Goal: Feedback & Contribution: Leave review/rating

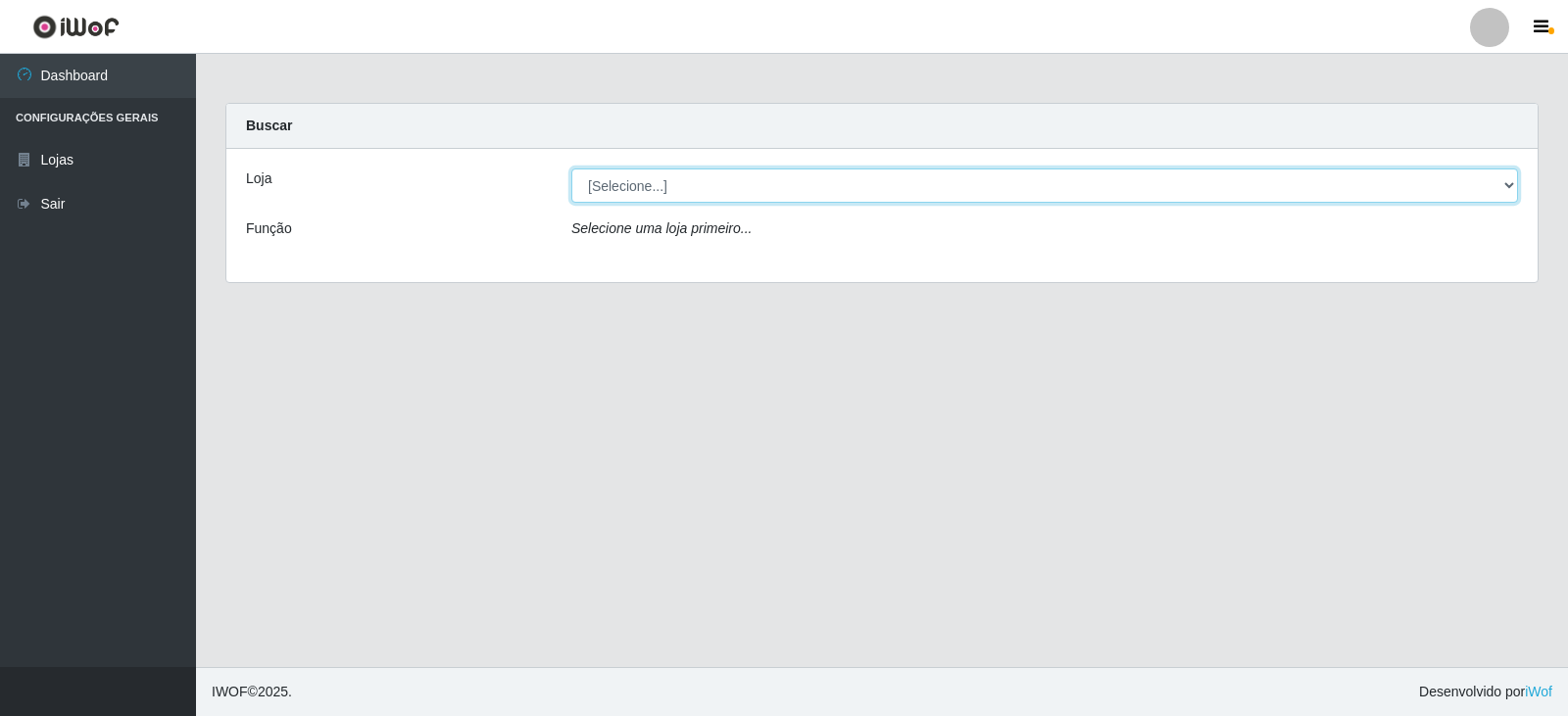
click at [1504, 188] on select "[Selecione...] Queiroz Atacadão - Catolé do Rocha" at bounding box center [1044, 186] width 947 height 35
select select "500"
click at [571, 169] on select "[Selecione...] Queiroz Atacadão - Catolé do Rocha" at bounding box center [1044, 186] width 947 height 35
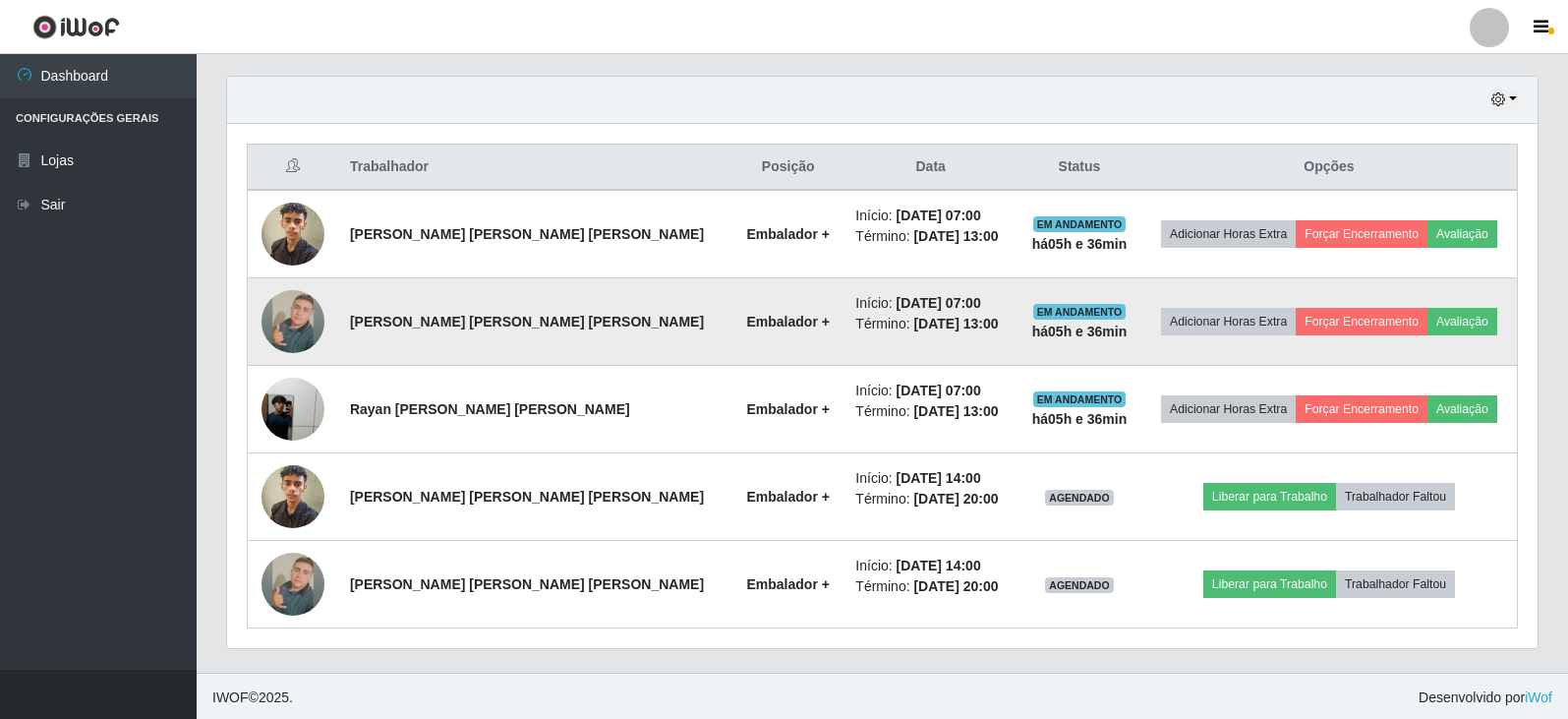
scroll to position [675, 0]
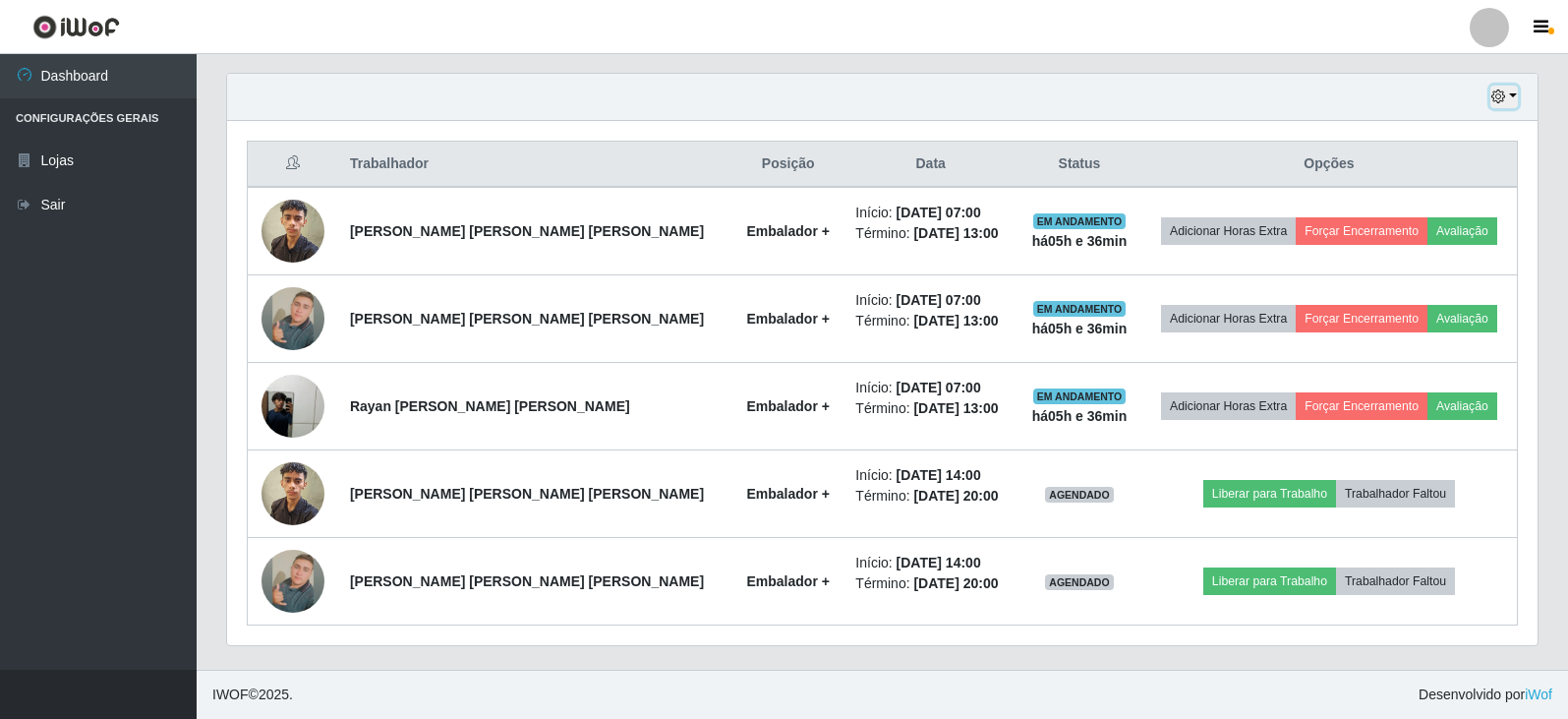
click at [1508, 99] on button "button" at bounding box center [1504, 97] width 28 height 23
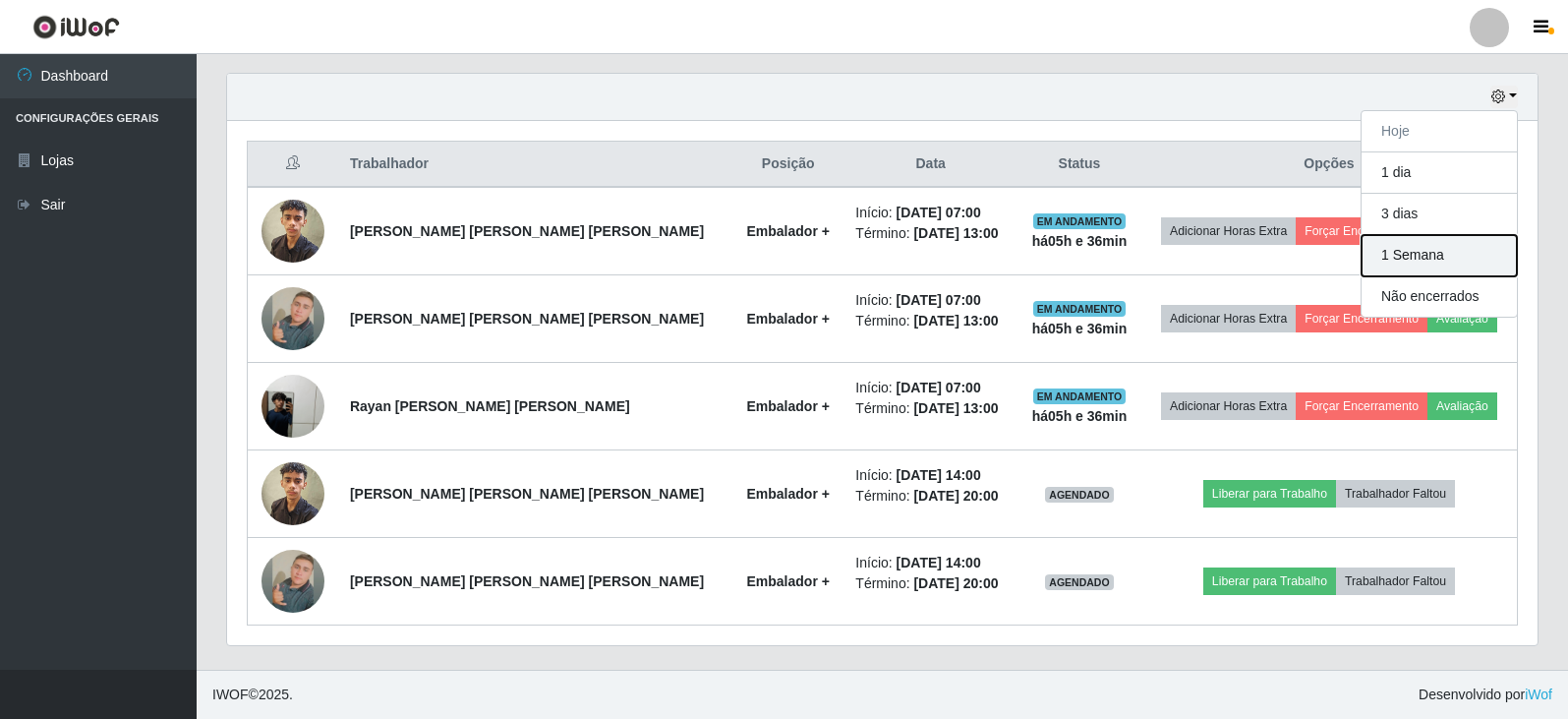
click at [1428, 251] on button "1 Semana" at bounding box center [1439, 255] width 156 height 41
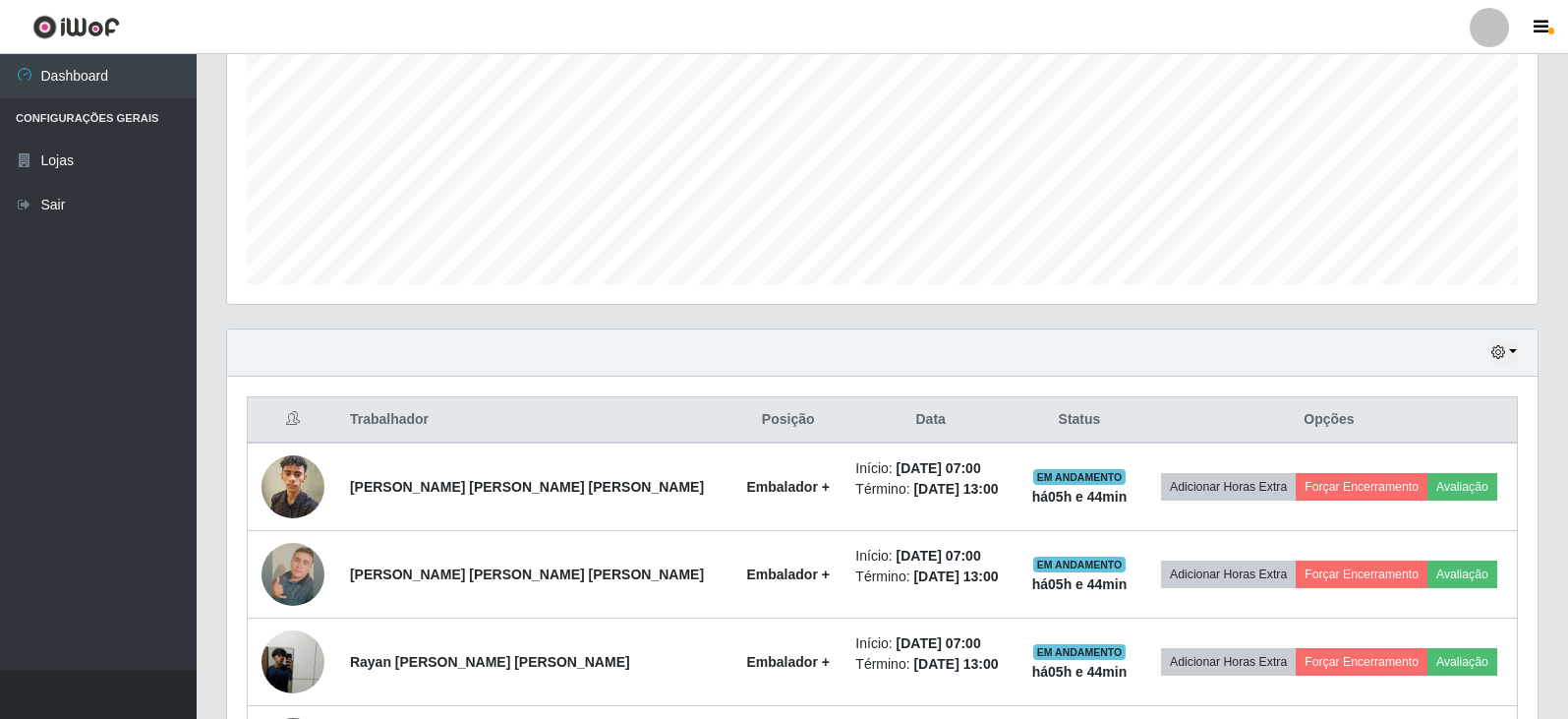
scroll to position [426, 0]
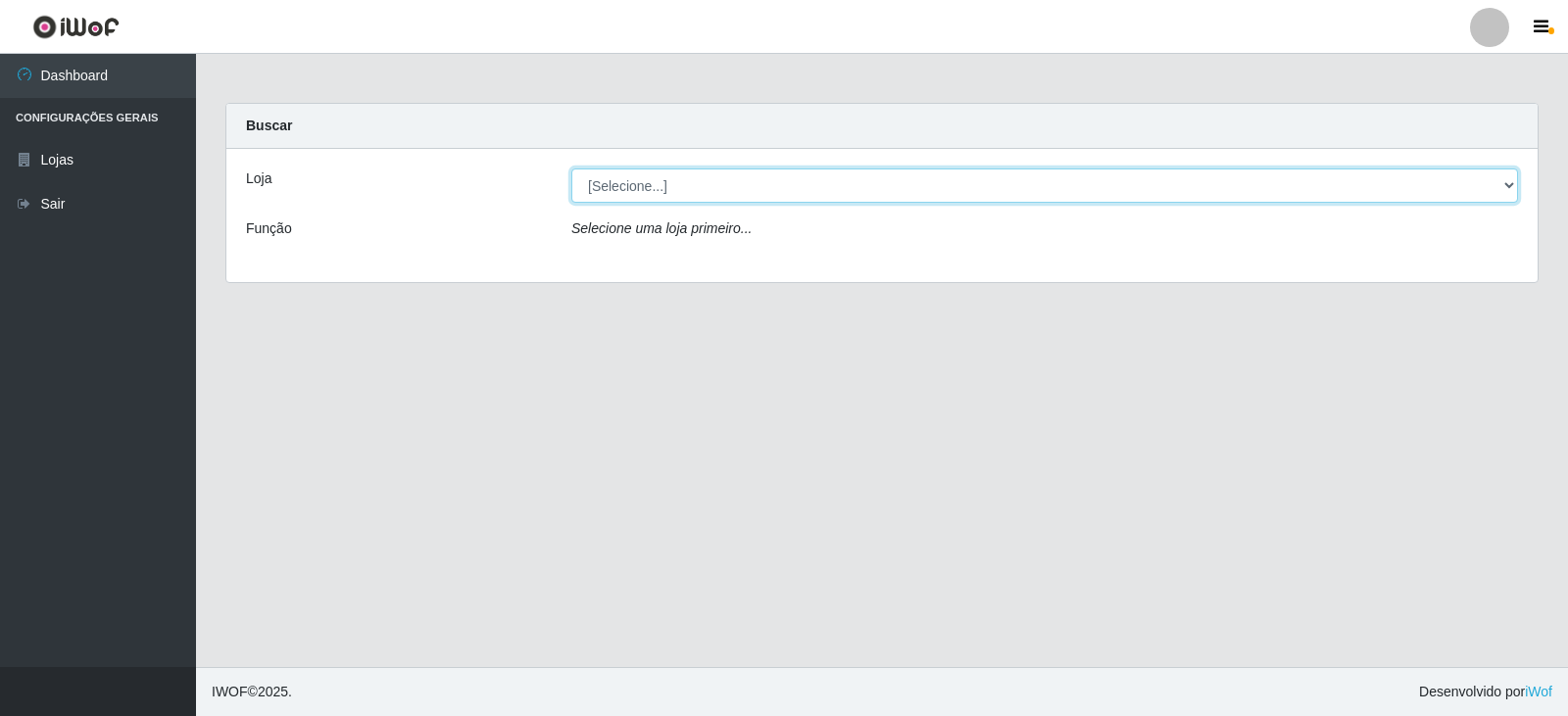
click at [1508, 187] on select "[Selecione...] Queiroz Atacadão - Catolé do Rocha" at bounding box center [1044, 186] width 947 height 35
select select "500"
click at [571, 169] on select "[Selecione...] Queiroz Atacadão - Catolé do Rocha" at bounding box center [1044, 186] width 947 height 35
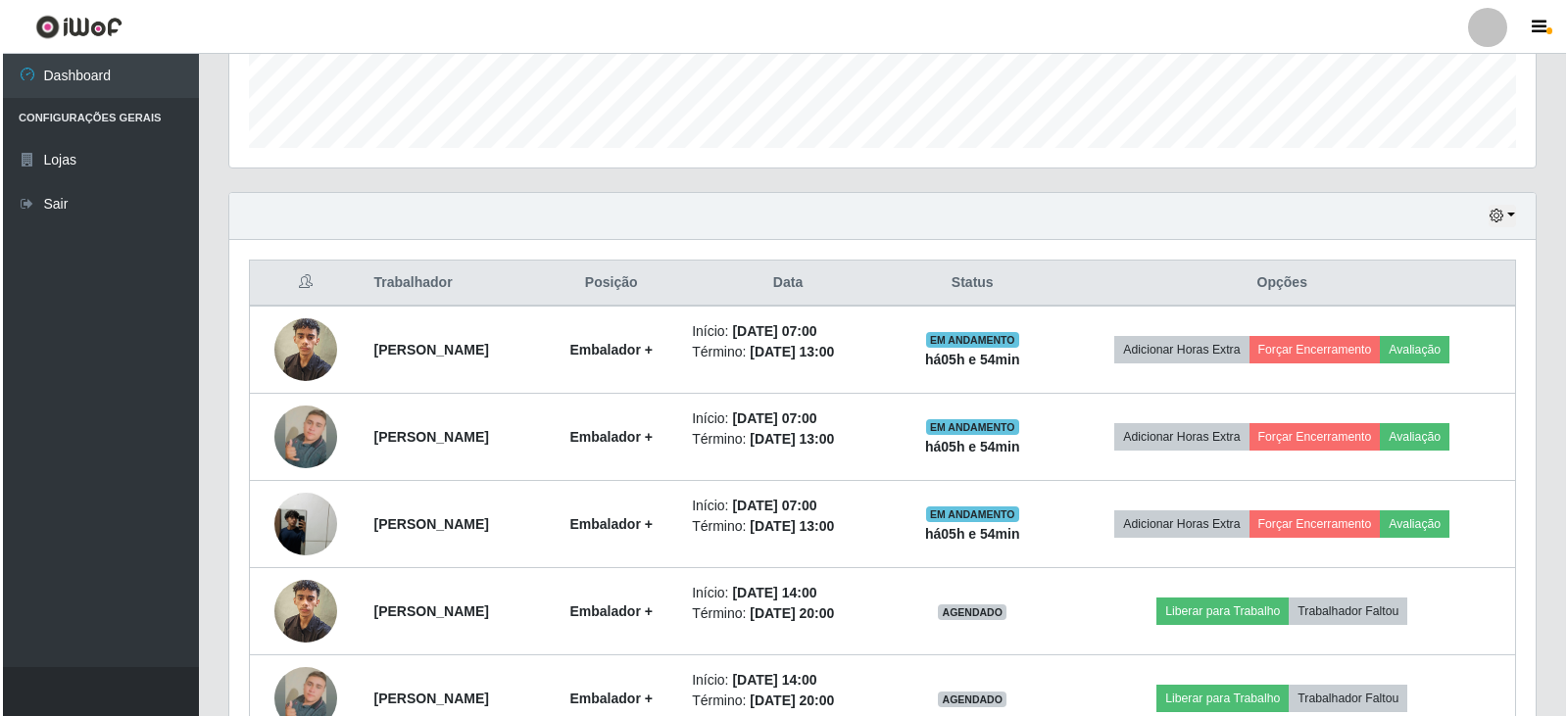
scroll to position [588, 0]
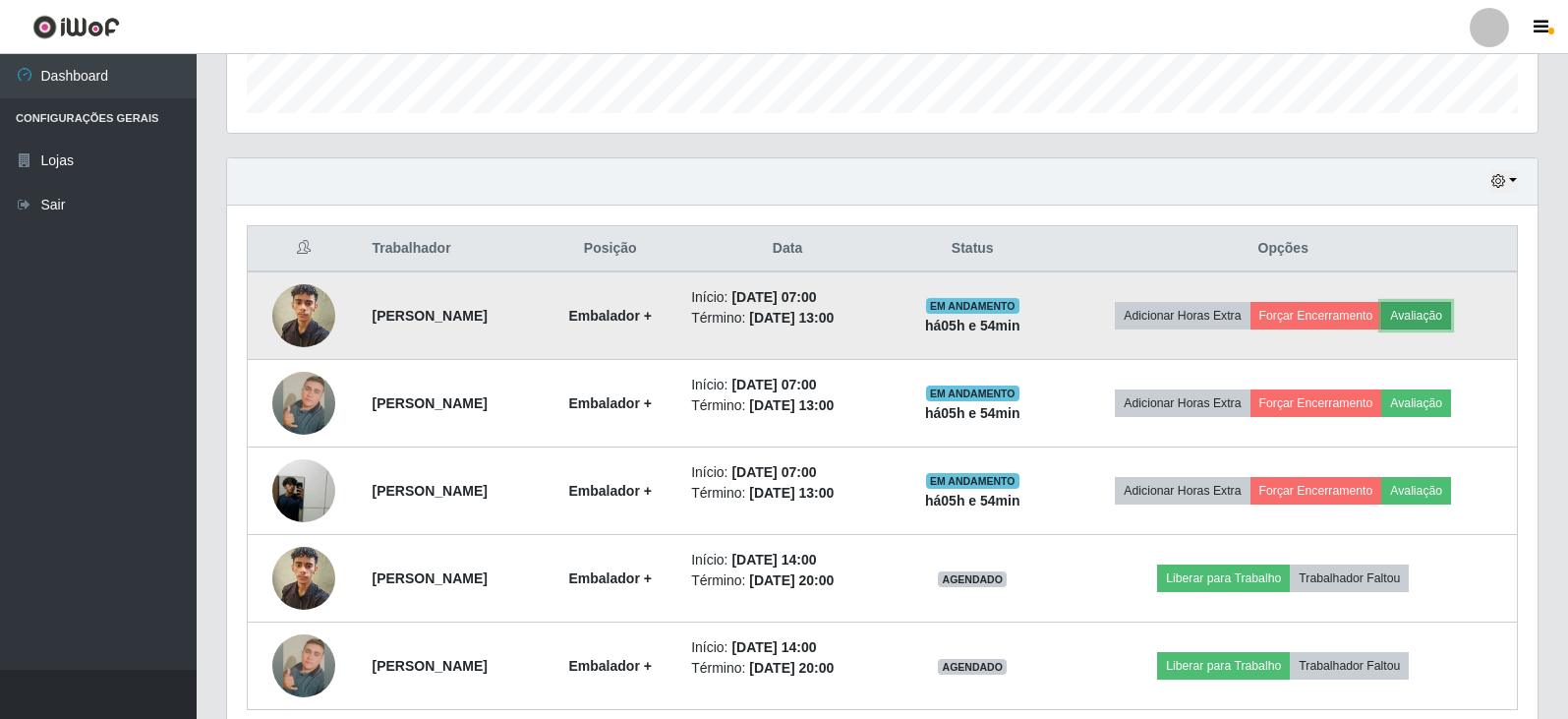
click at [1450, 314] on button "Avaliação" at bounding box center [1416, 316] width 70 height 28
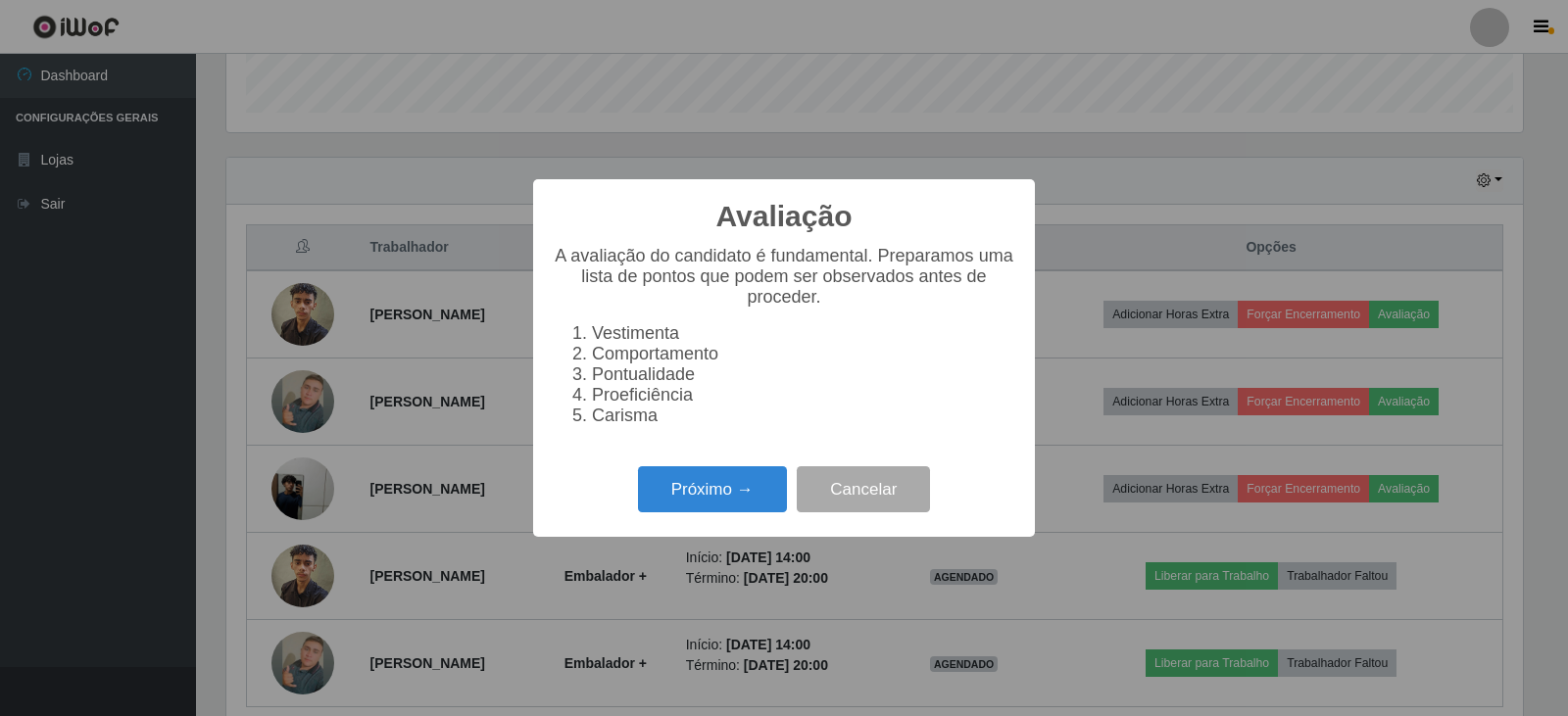
scroll to position [406, 1297]
click at [660, 512] on button "Próximo →" at bounding box center [712, 490] width 149 height 46
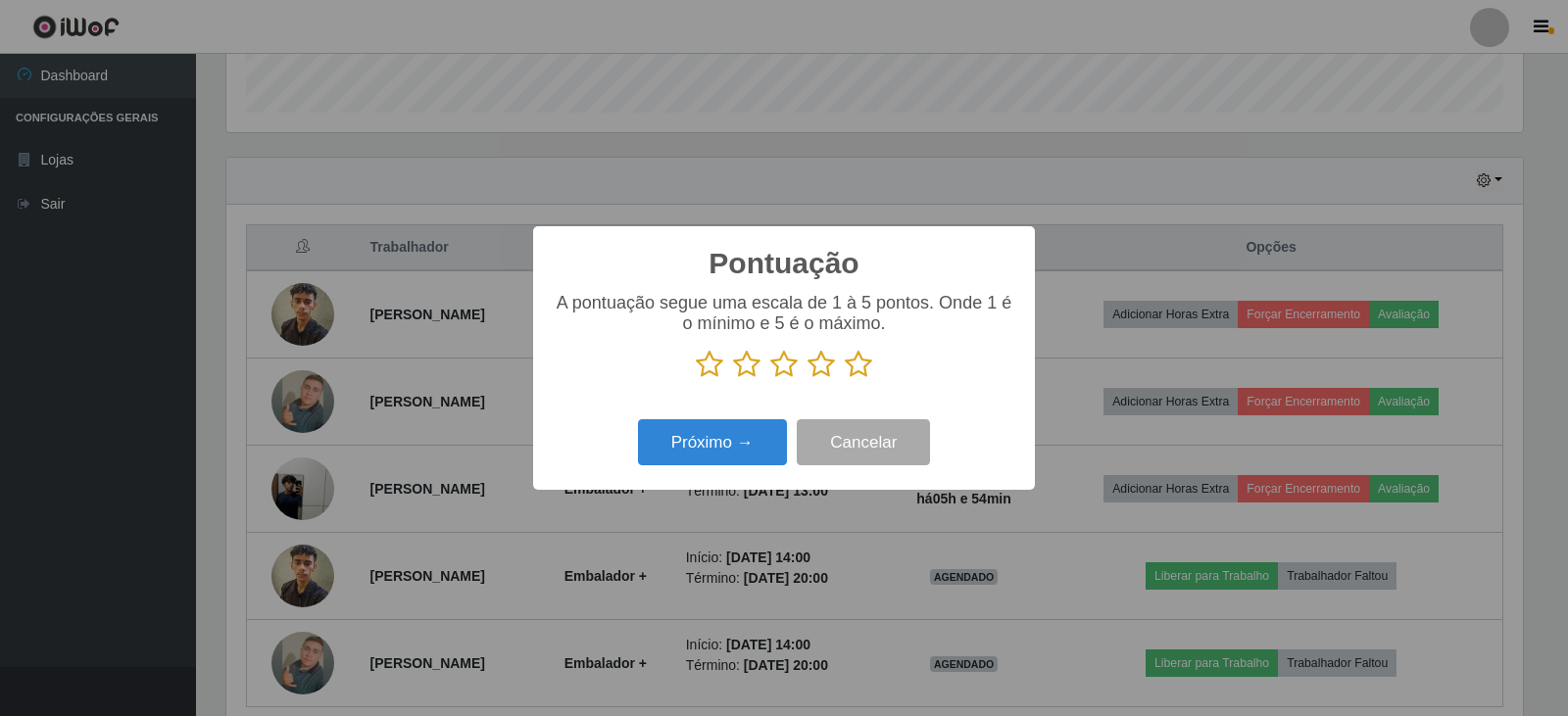
click at [855, 362] on icon at bounding box center [859, 364] width 28 height 30
click at [845, 379] on input "radio" at bounding box center [845, 379] width 0 height 0
click at [764, 431] on button "Próximo →" at bounding box center [712, 442] width 149 height 46
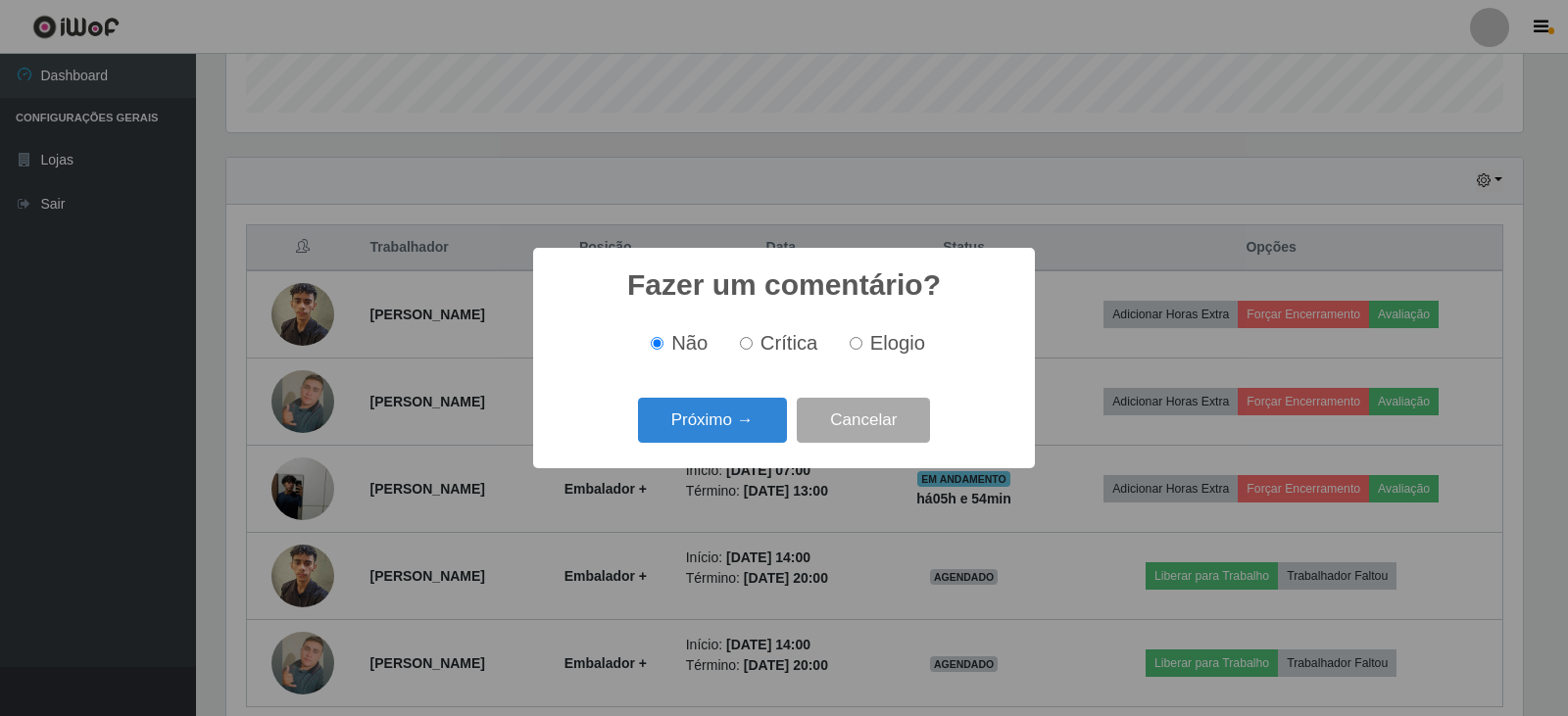
click at [860, 342] on input "Elogio" at bounding box center [856, 343] width 13 height 13
radio input "true"
click at [720, 430] on button "Próximo →" at bounding box center [712, 420] width 149 height 46
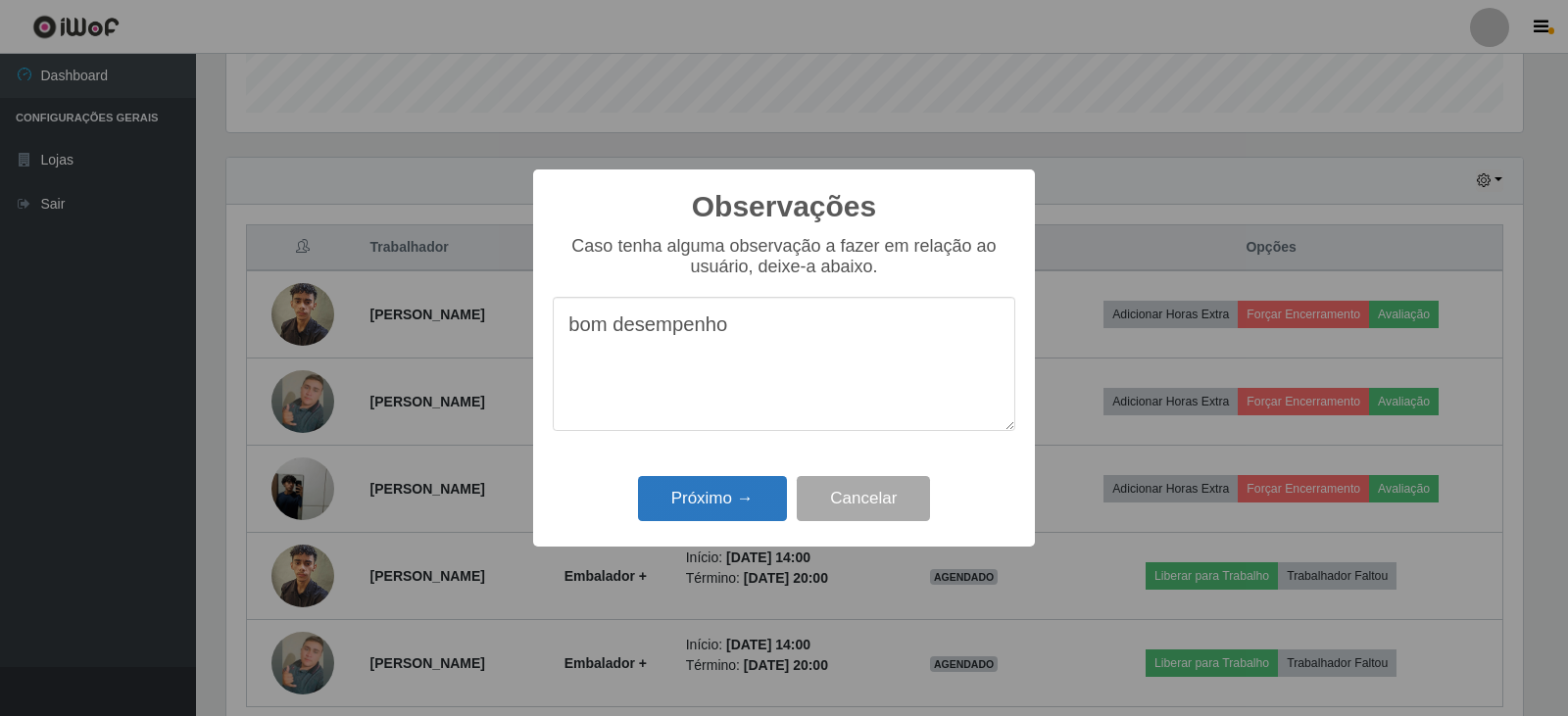
type textarea "bom desempenho"
click at [733, 494] on button "Próximo →" at bounding box center [712, 499] width 149 height 46
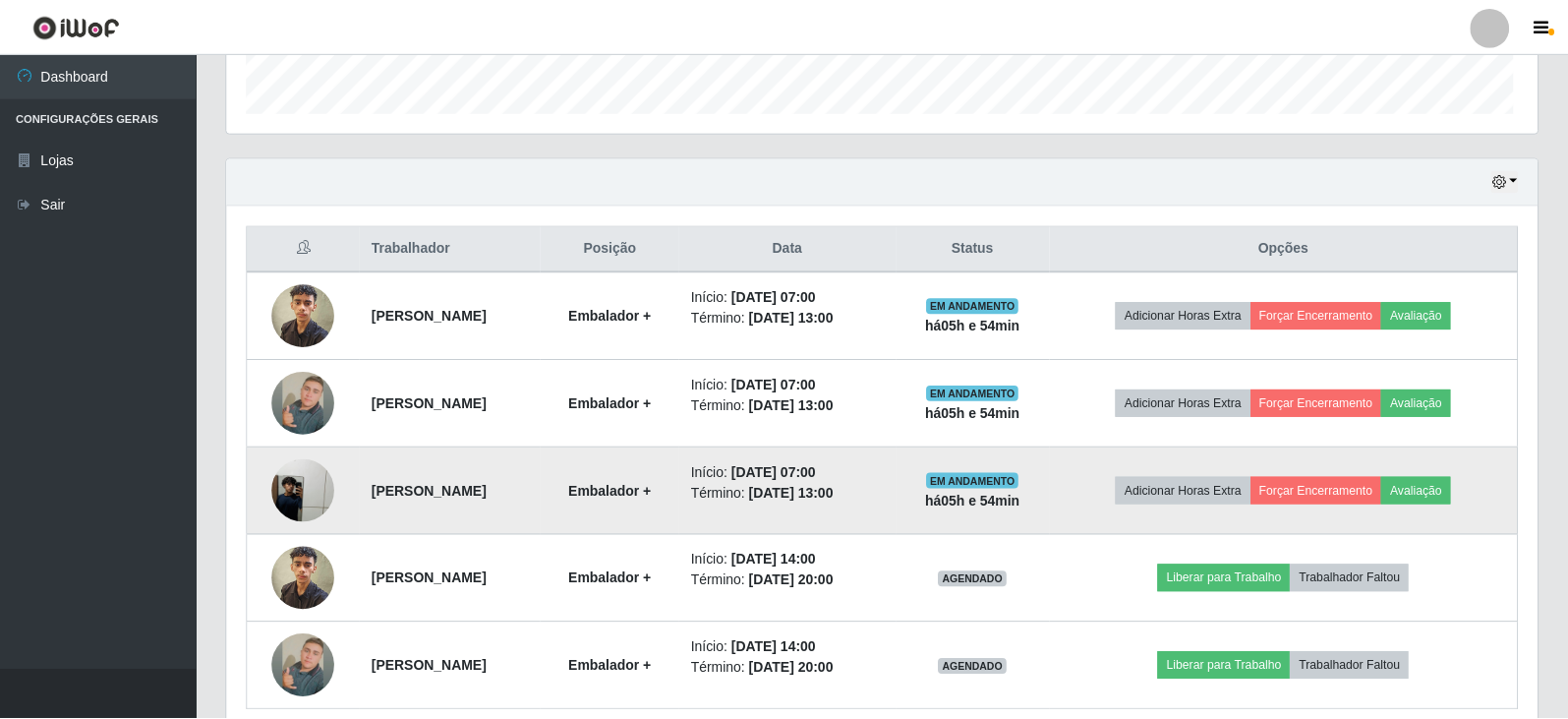
scroll to position [408, 1311]
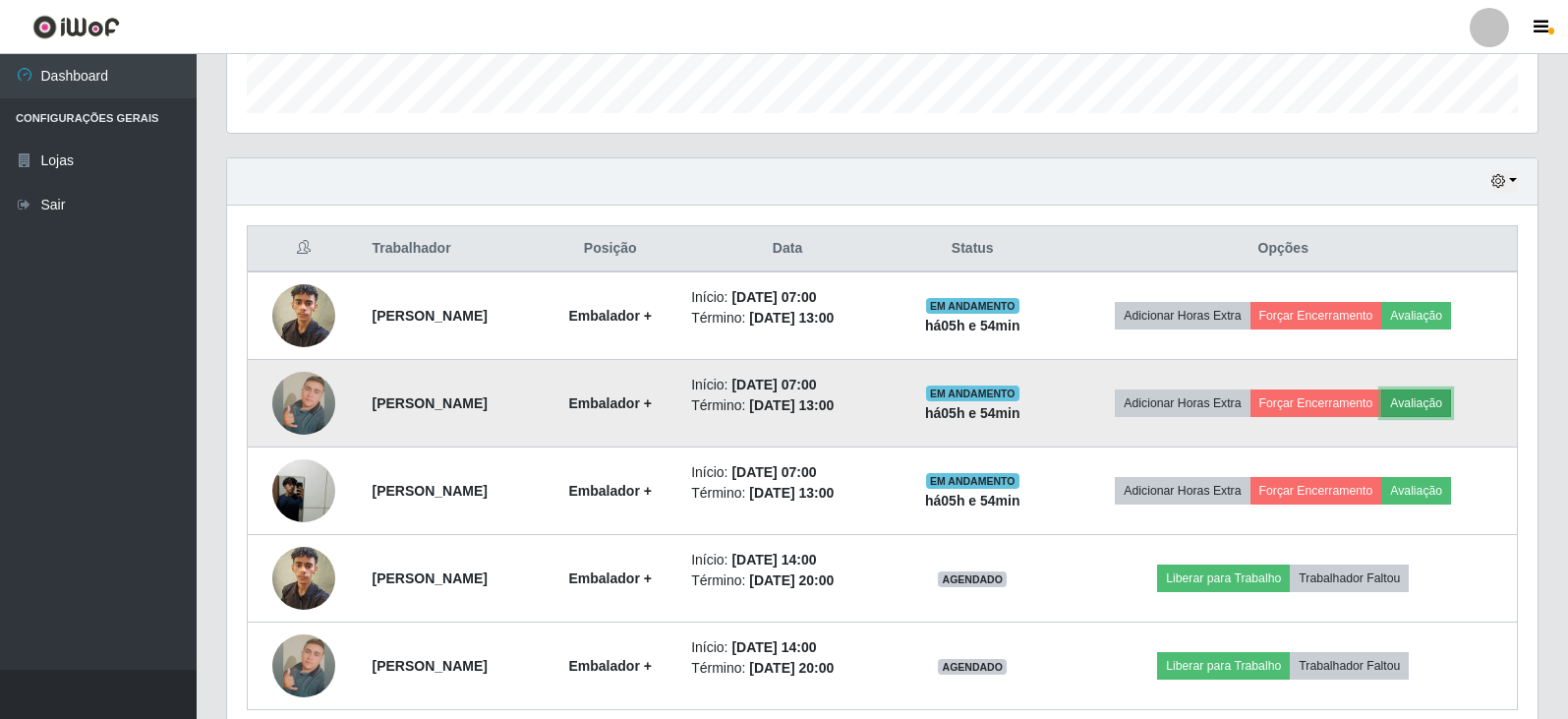
click at [1451, 399] on button "Avaliação" at bounding box center [1416, 404] width 70 height 28
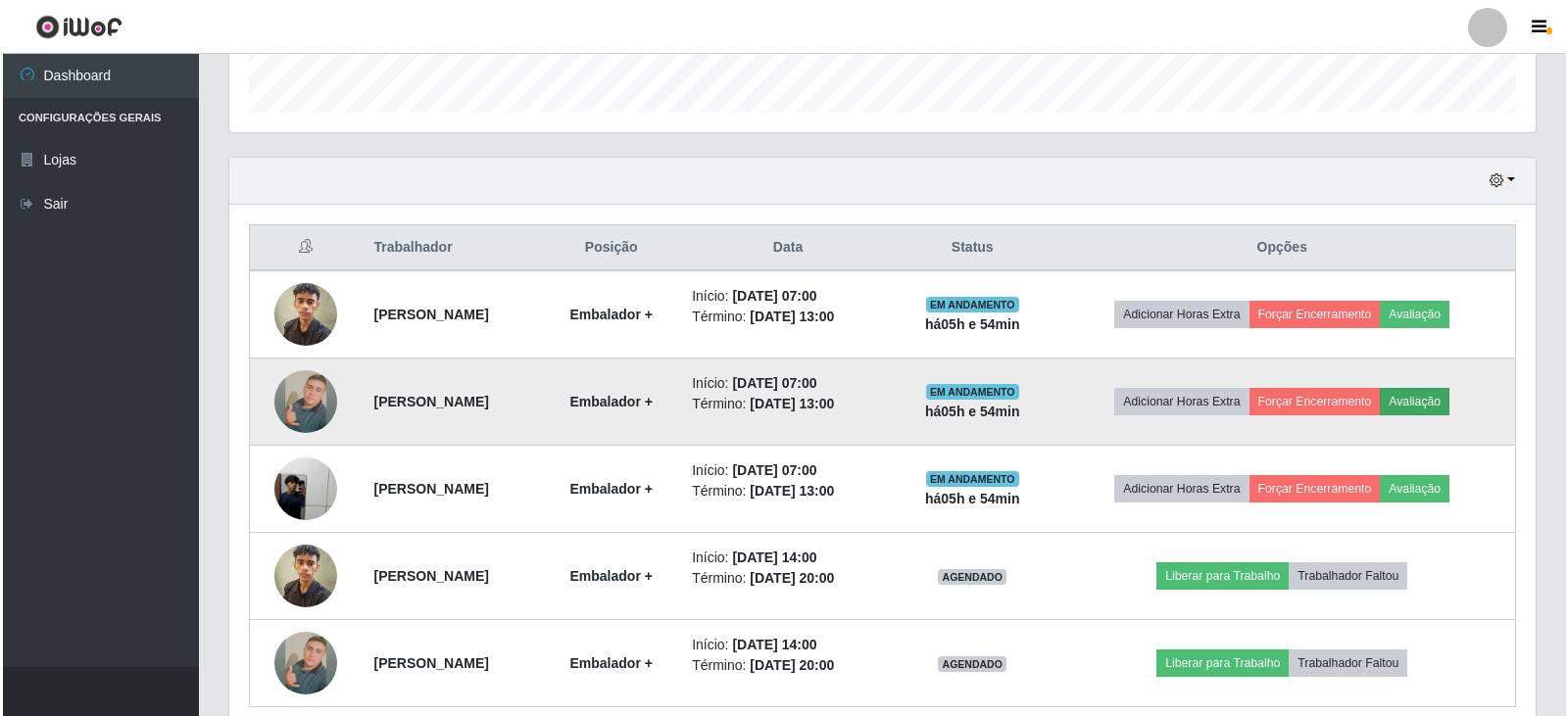
scroll to position [406, 1297]
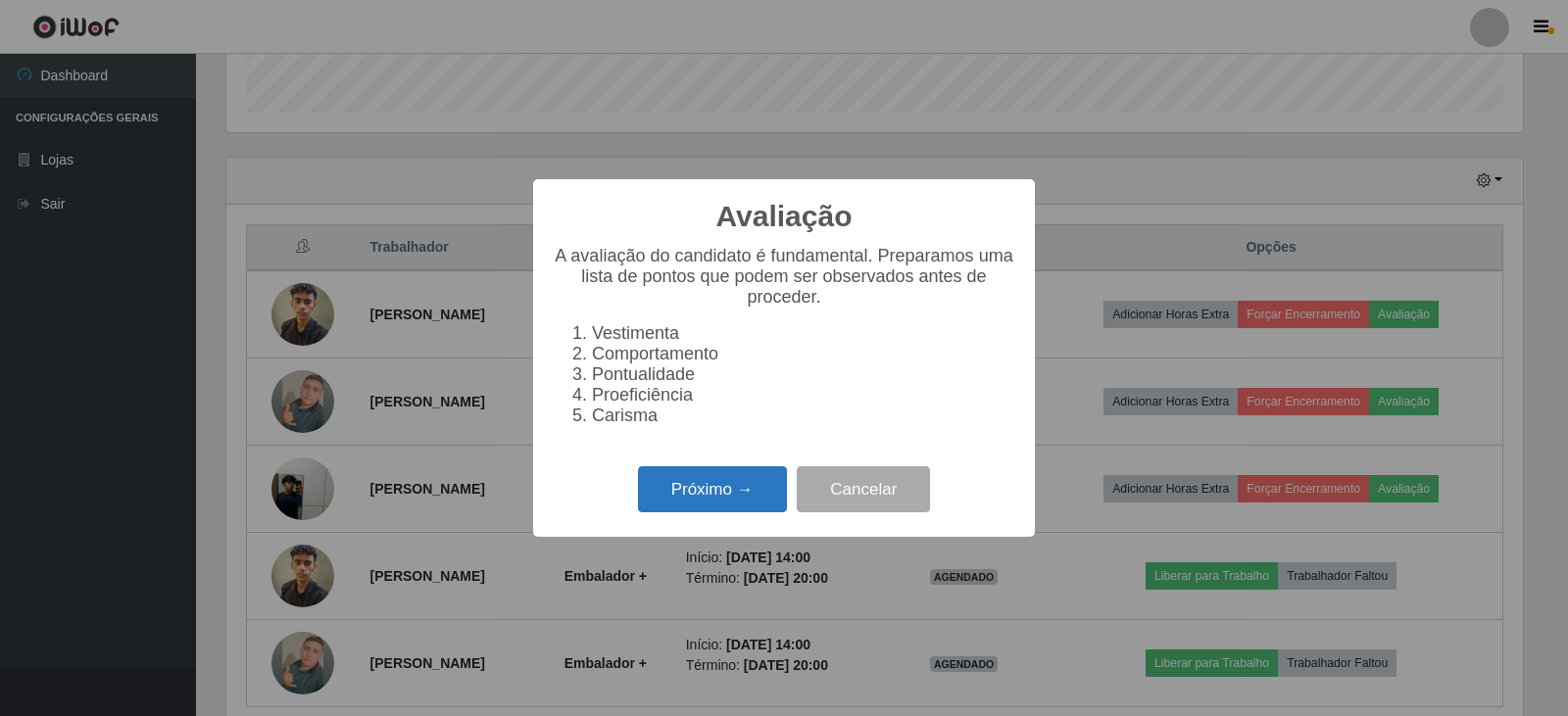
click at [728, 501] on button "Próximo →" at bounding box center [712, 490] width 149 height 46
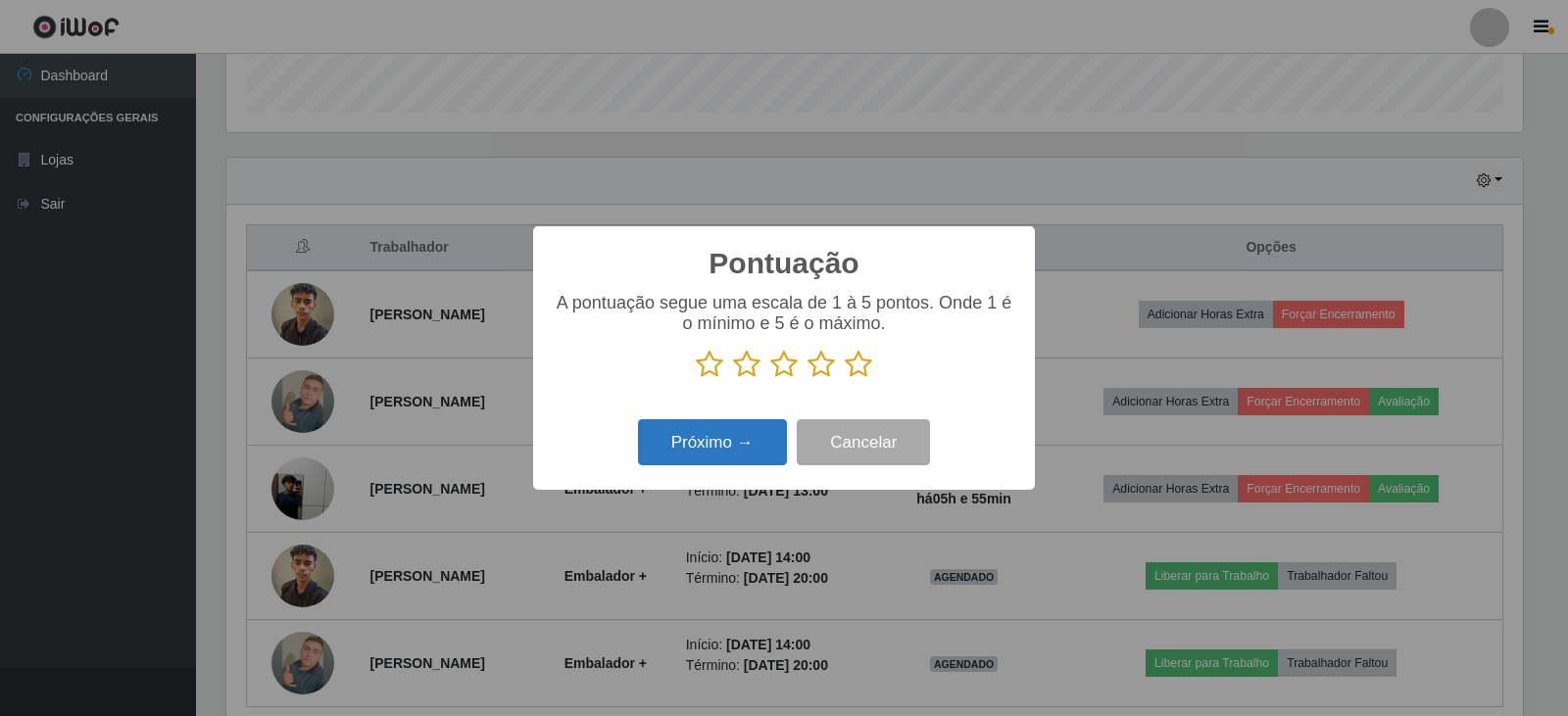
scroll to position [979180, 978879]
click at [861, 365] on icon at bounding box center [859, 364] width 28 height 30
click at [845, 379] on input "radio" at bounding box center [845, 379] width 0 height 0
click at [705, 436] on button "Próximo →" at bounding box center [712, 442] width 149 height 46
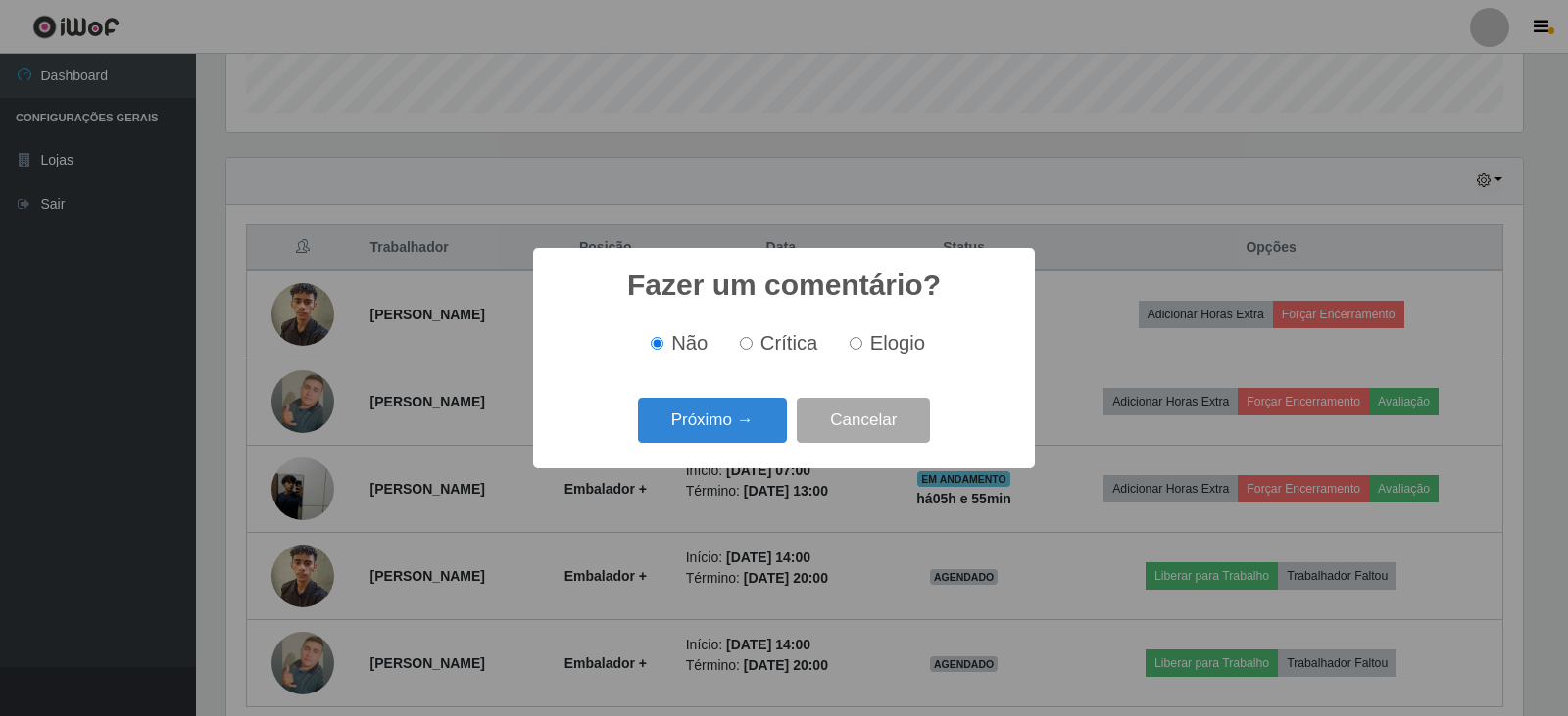
click at [858, 345] on input "Elogio" at bounding box center [856, 343] width 13 height 13
radio input "true"
click at [721, 416] on button "Próximo →" at bounding box center [712, 420] width 149 height 46
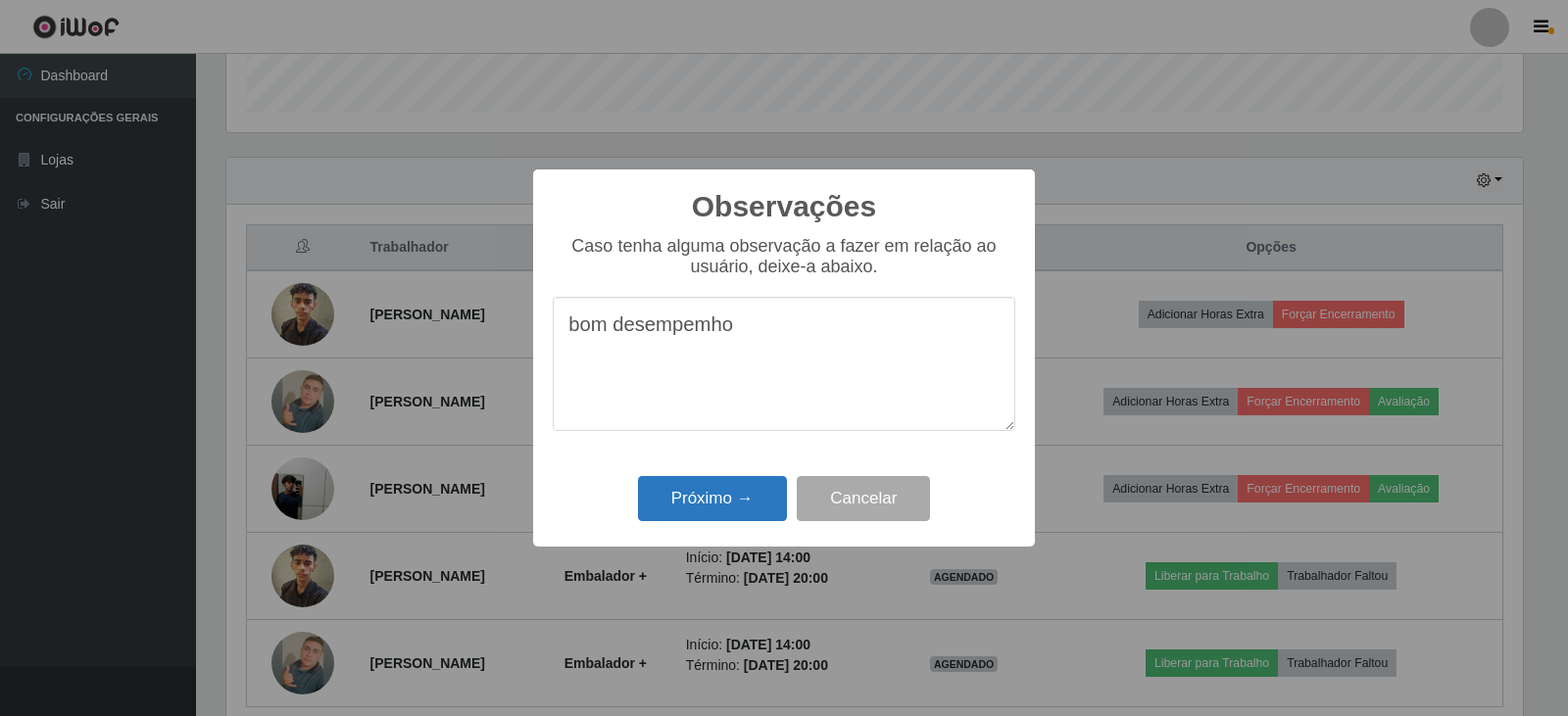
type textarea "bom desempemho"
click at [722, 498] on button "Próximo →" at bounding box center [712, 499] width 149 height 46
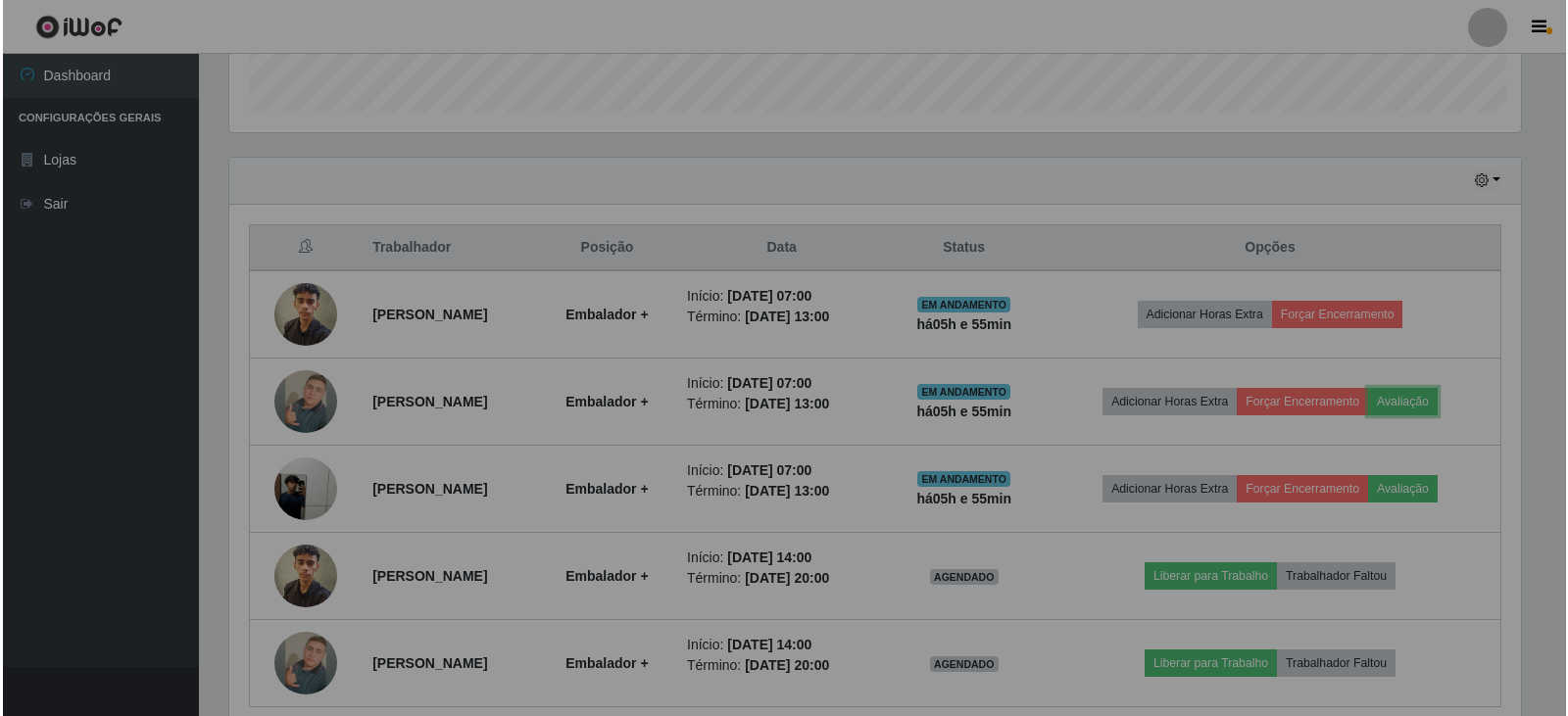
scroll to position [406, 1307]
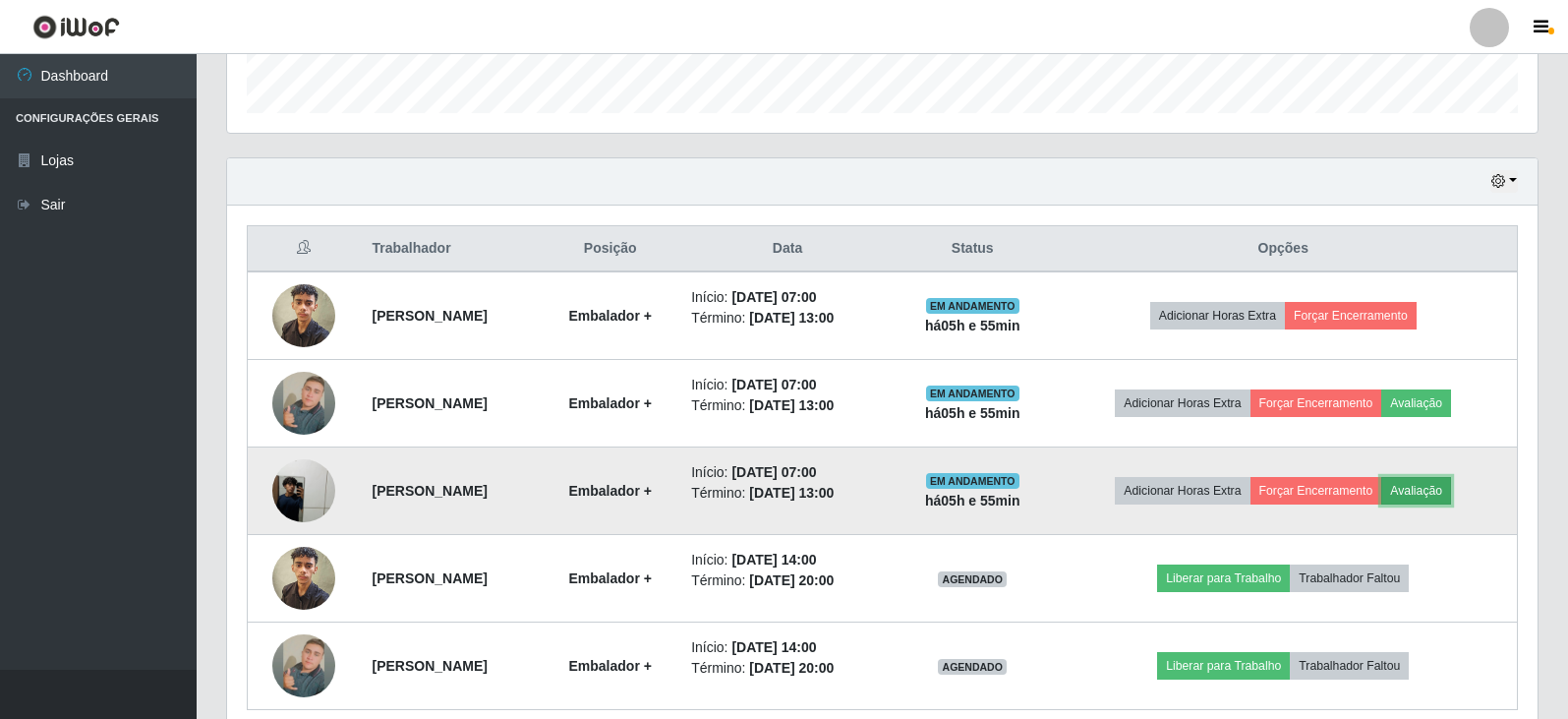
click at [1448, 489] on button "Avaliação" at bounding box center [1416, 491] width 70 height 28
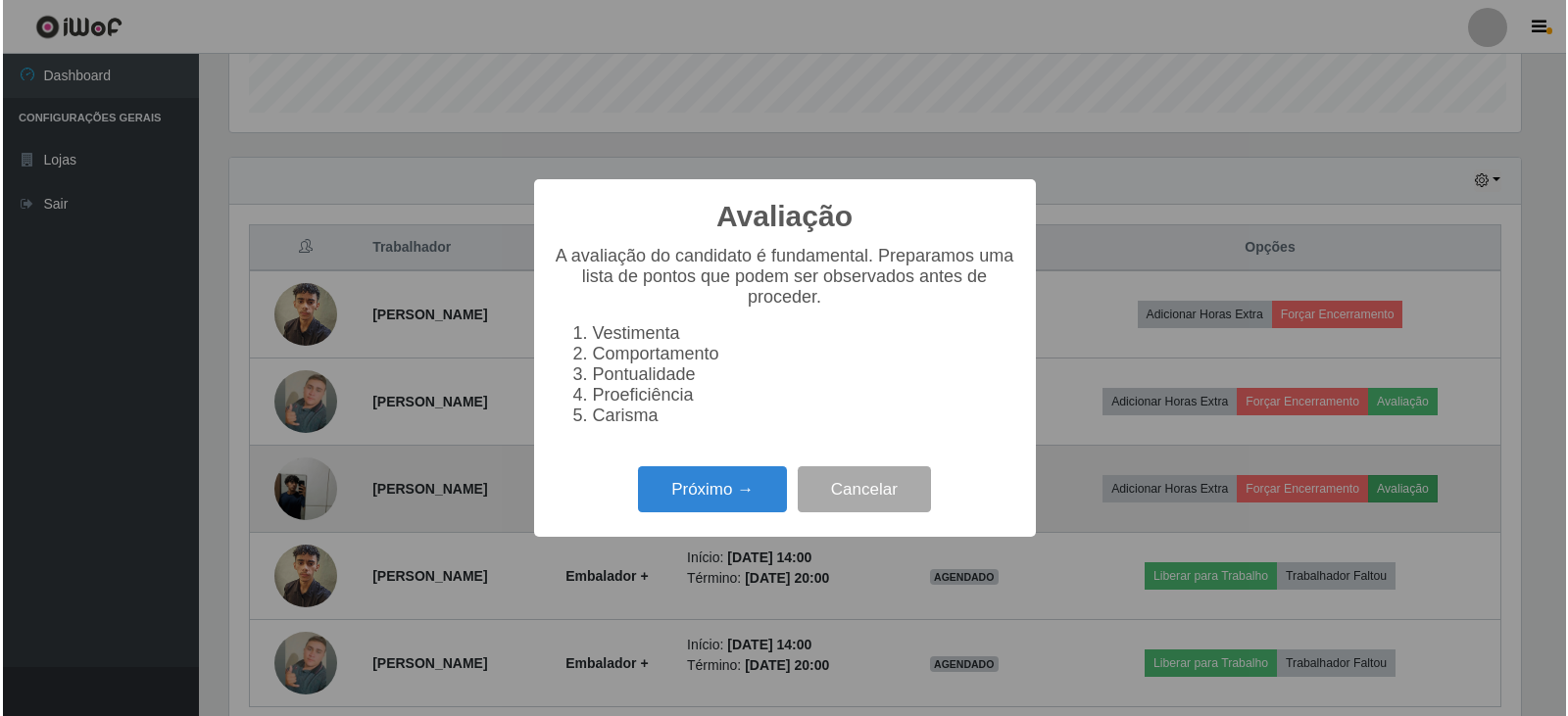
scroll to position [406, 1297]
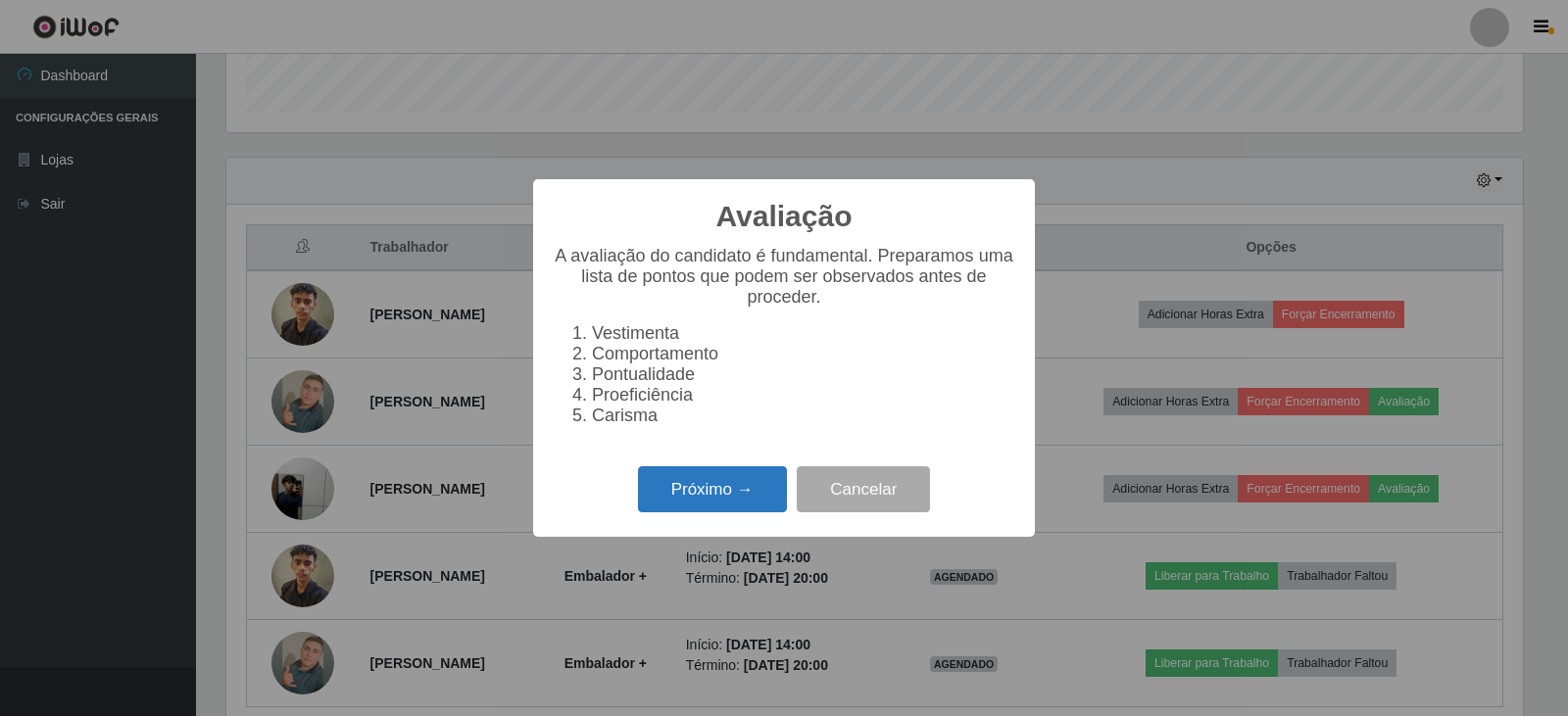
click at [665, 490] on button "Próximo →" at bounding box center [712, 490] width 149 height 46
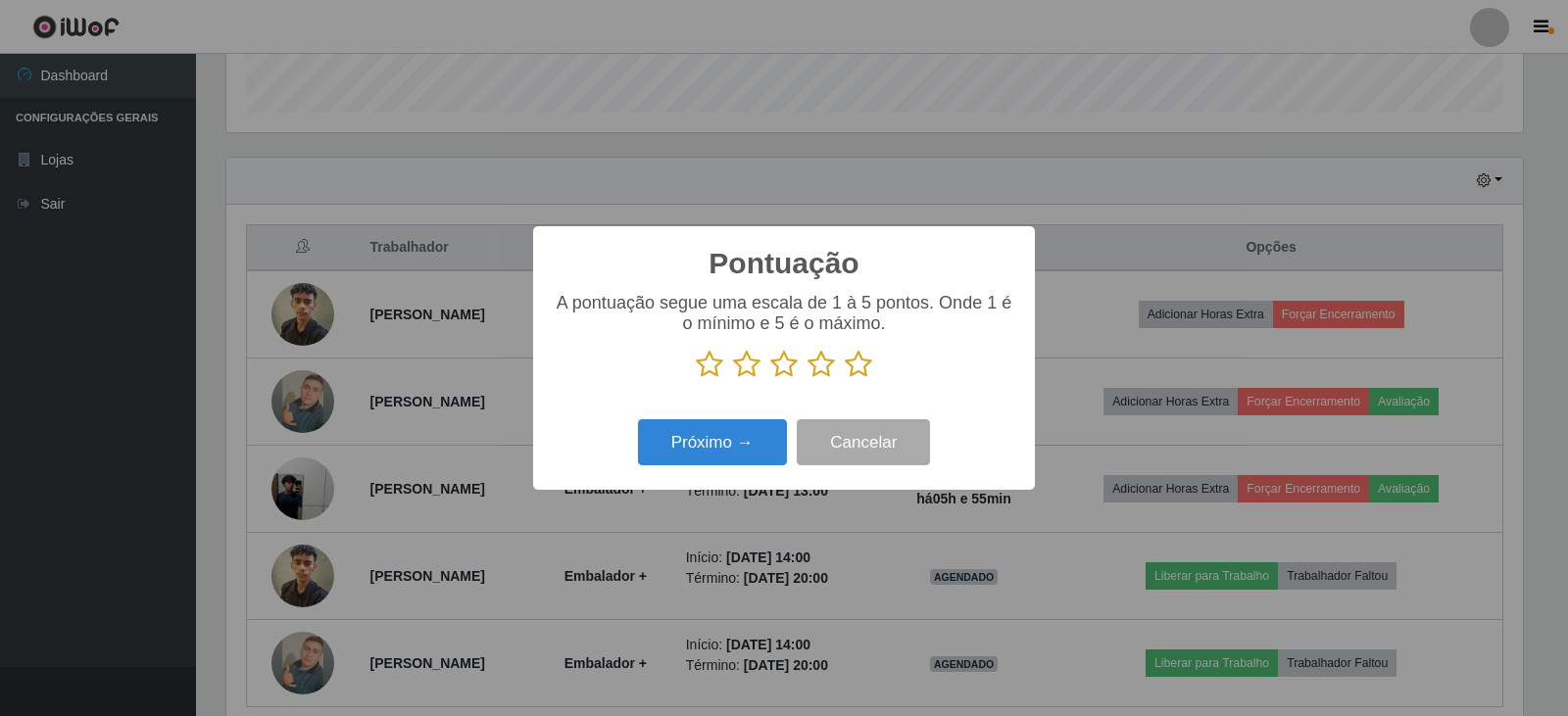
scroll to position [979180, 978879]
click at [864, 365] on icon at bounding box center [859, 364] width 28 height 30
click at [845, 379] on input "radio" at bounding box center [845, 379] width 0 height 0
click at [682, 437] on button "Próximo →" at bounding box center [712, 442] width 149 height 46
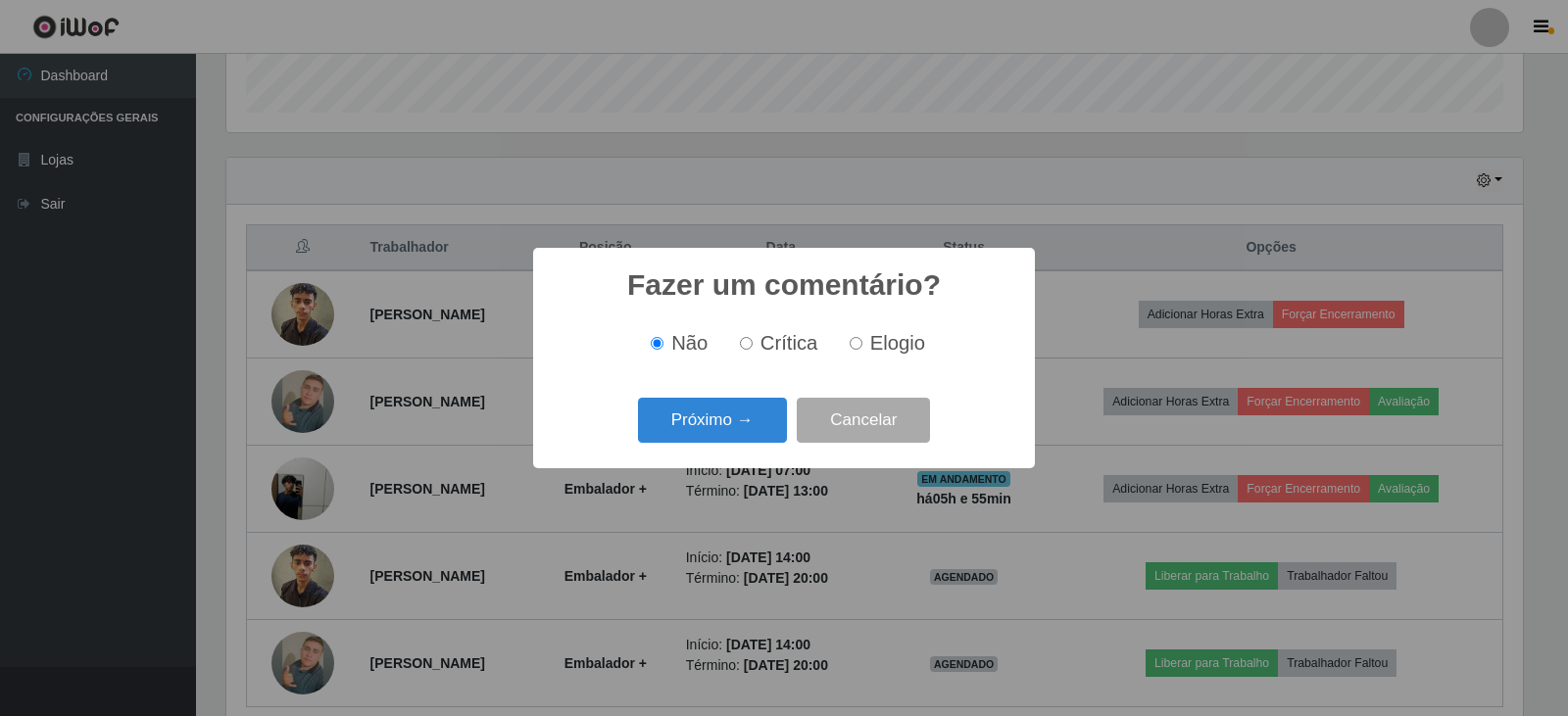
click at [856, 345] on input "Elogio" at bounding box center [856, 343] width 13 height 13
radio input "true"
click at [683, 411] on button "Próximo →" at bounding box center [712, 420] width 149 height 46
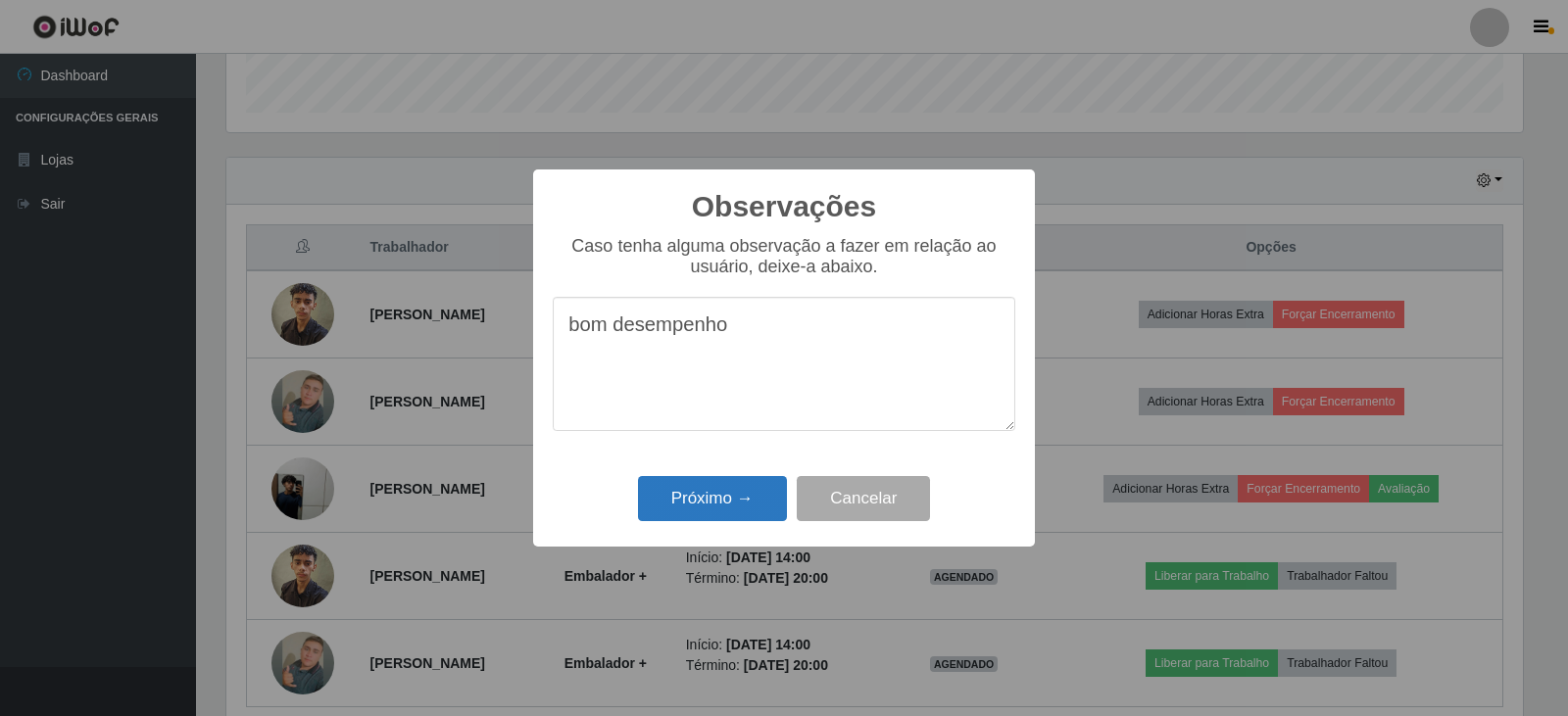
type textarea "bom desempenho"
click at [725, 498] on button "Próximo →" at bounding box center [712, 499] width 149 height 46
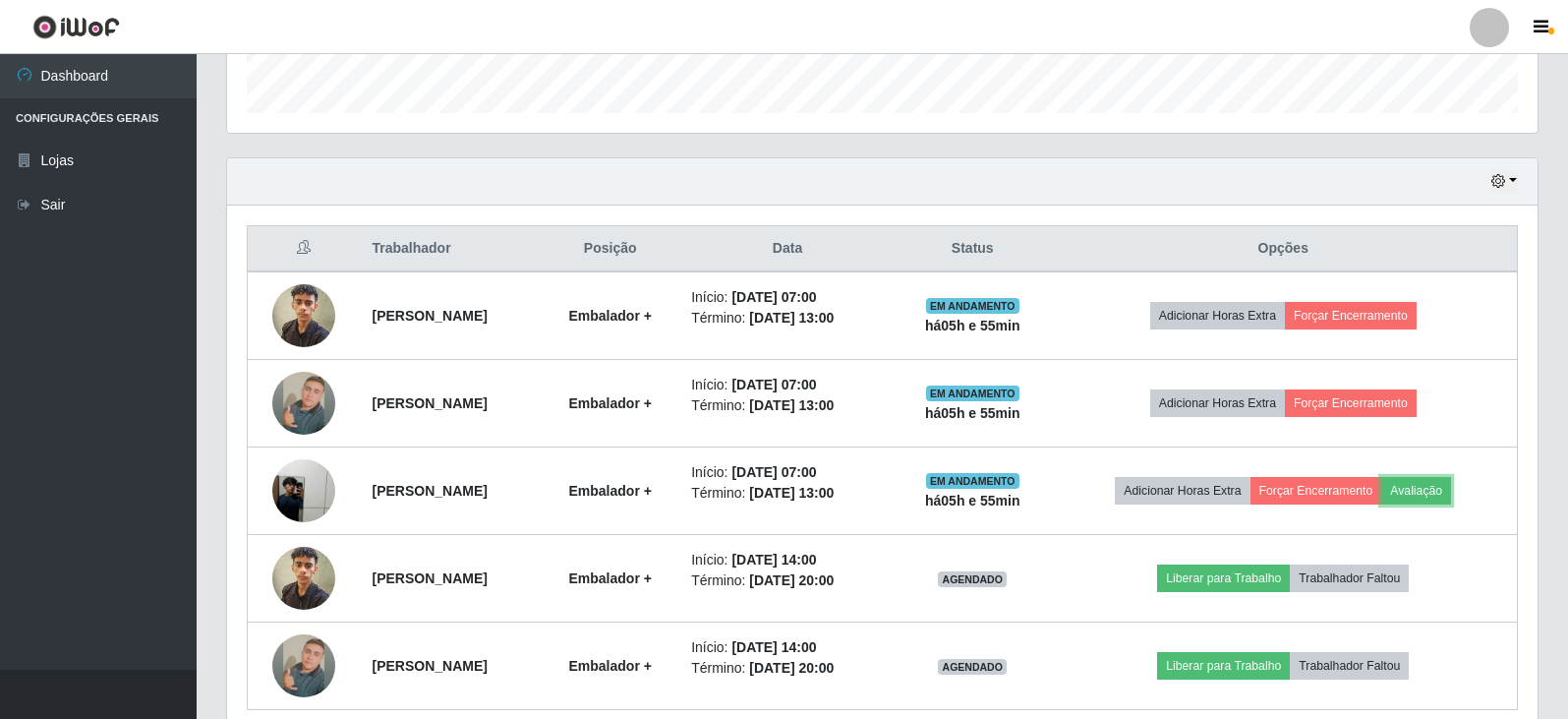
scroll to position [408, 1311]
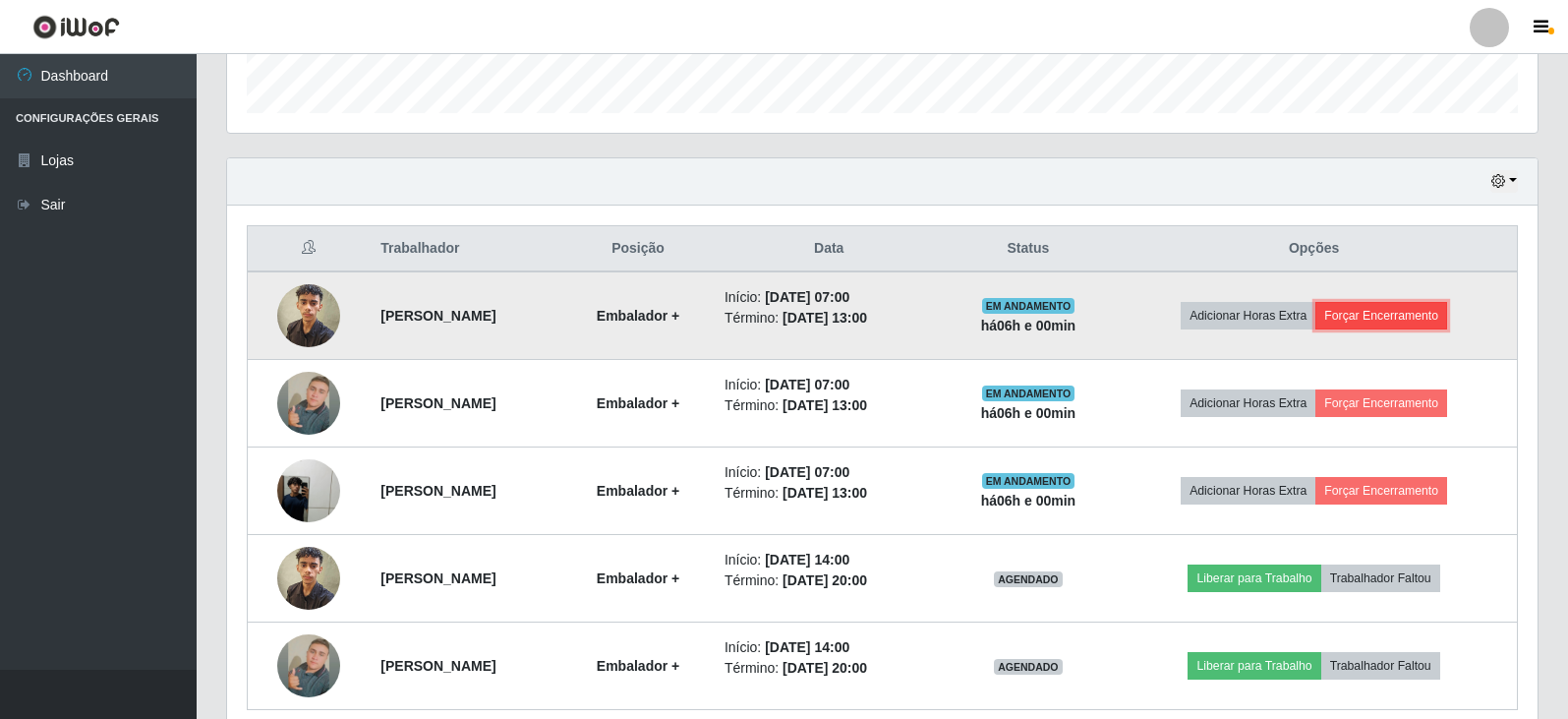
click at [1427, 318] on button "Forçar Encerramento" at bounding box center [1382, 316] width 132 height 28
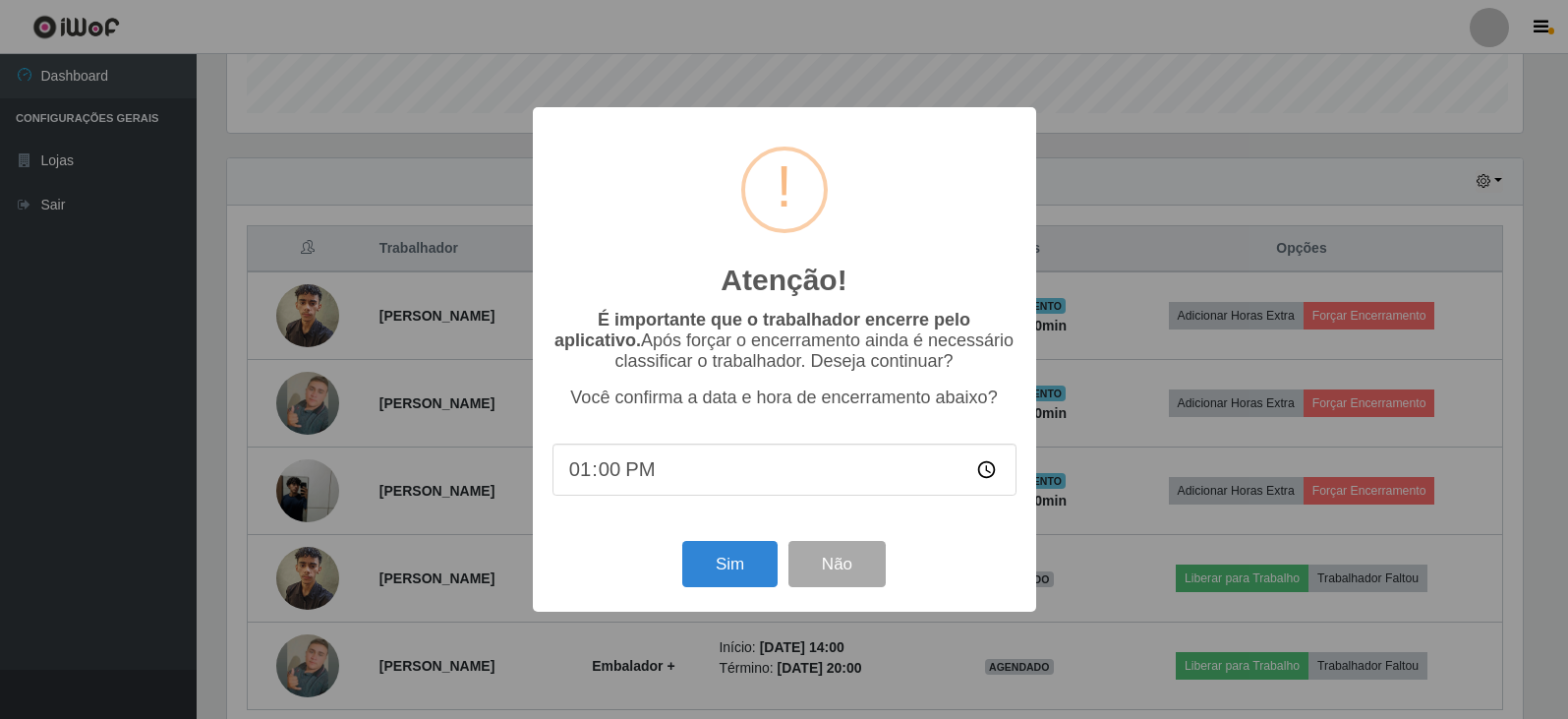
scroll to position [408, 1301]
click at [752, 558] on button "Sim" at bounding box center [733, 564] width 96 height 46
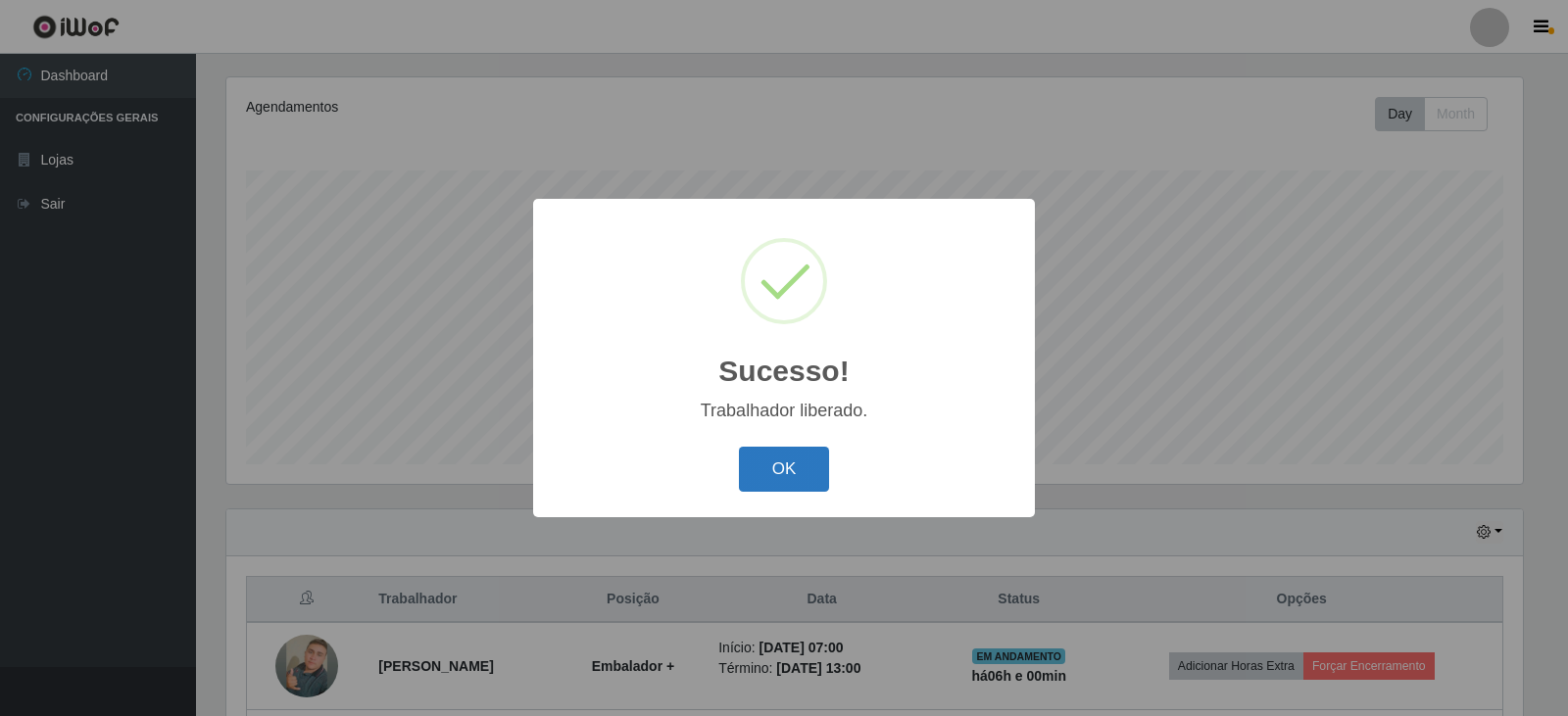
click at [783, 468] on button "OK" at bounding box center [785, 470] width 91 height 46
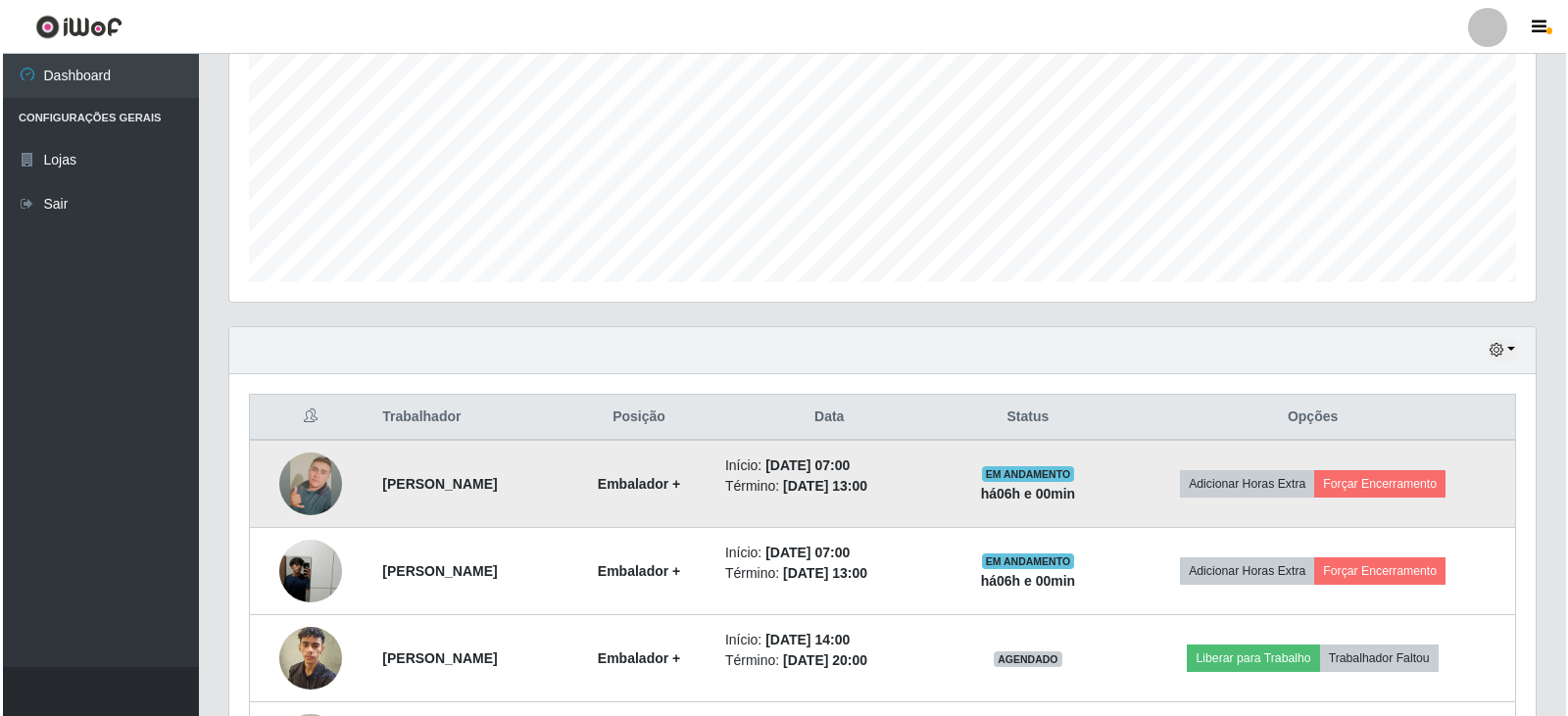
scroll to position [432, 0]
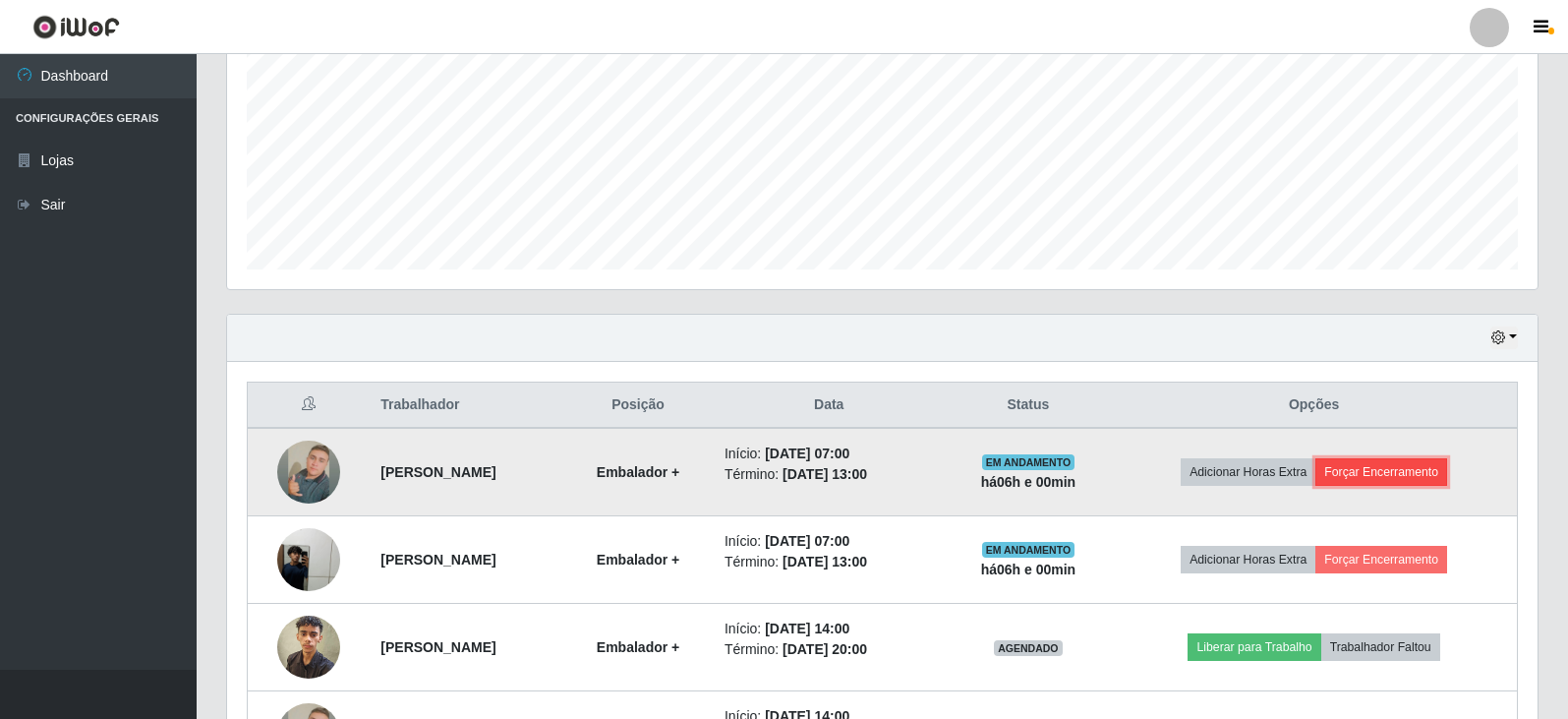
click at [1427, 471] on button "Forçar Encerramento" at bounding box center [1382, 473] width 132 height 28
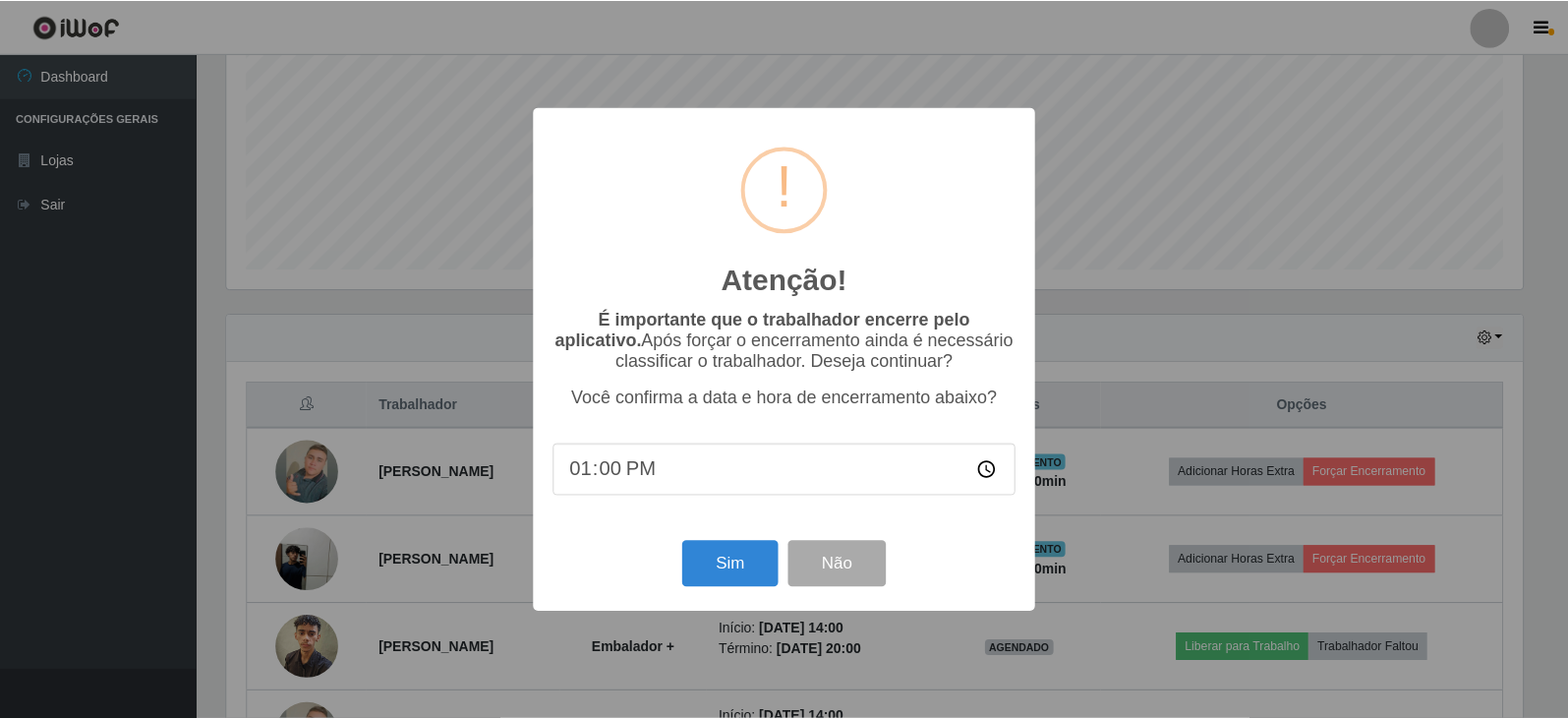
scroll to position [408, 1301]
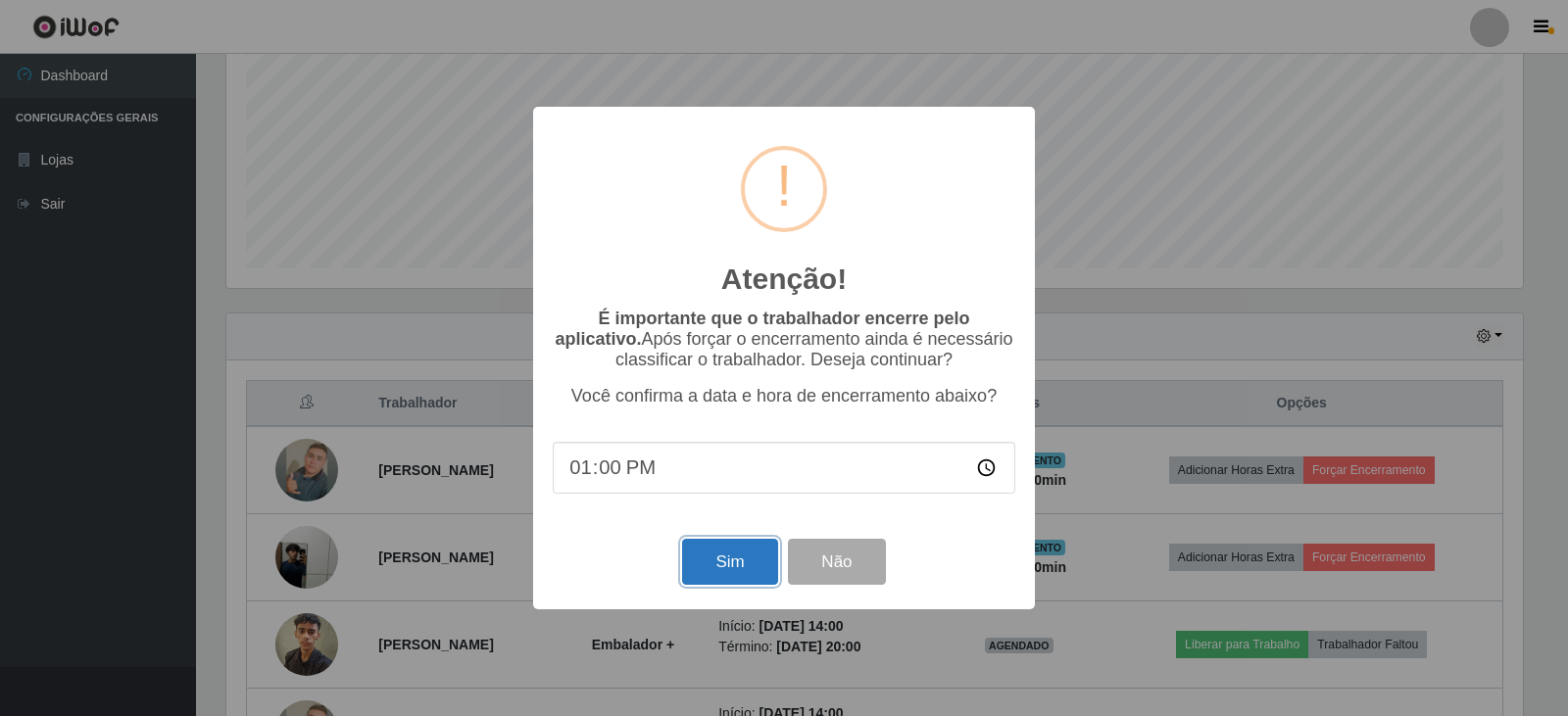
click at [765, 563] on button "Sim" at bounding box center [730, 562] width 95 height 46
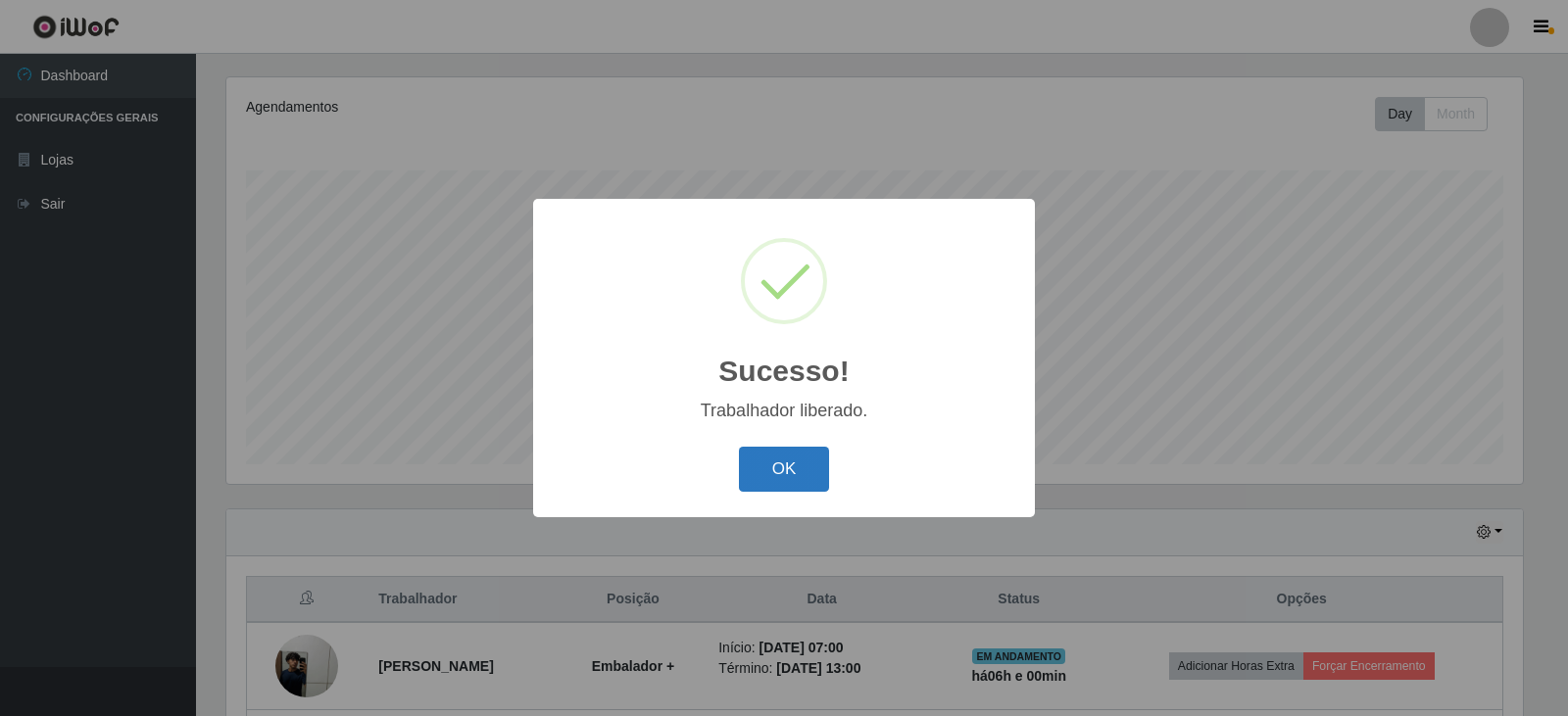
click at [801, 468] on button "OK" at bounding box center [785, 470] width 91 height 46
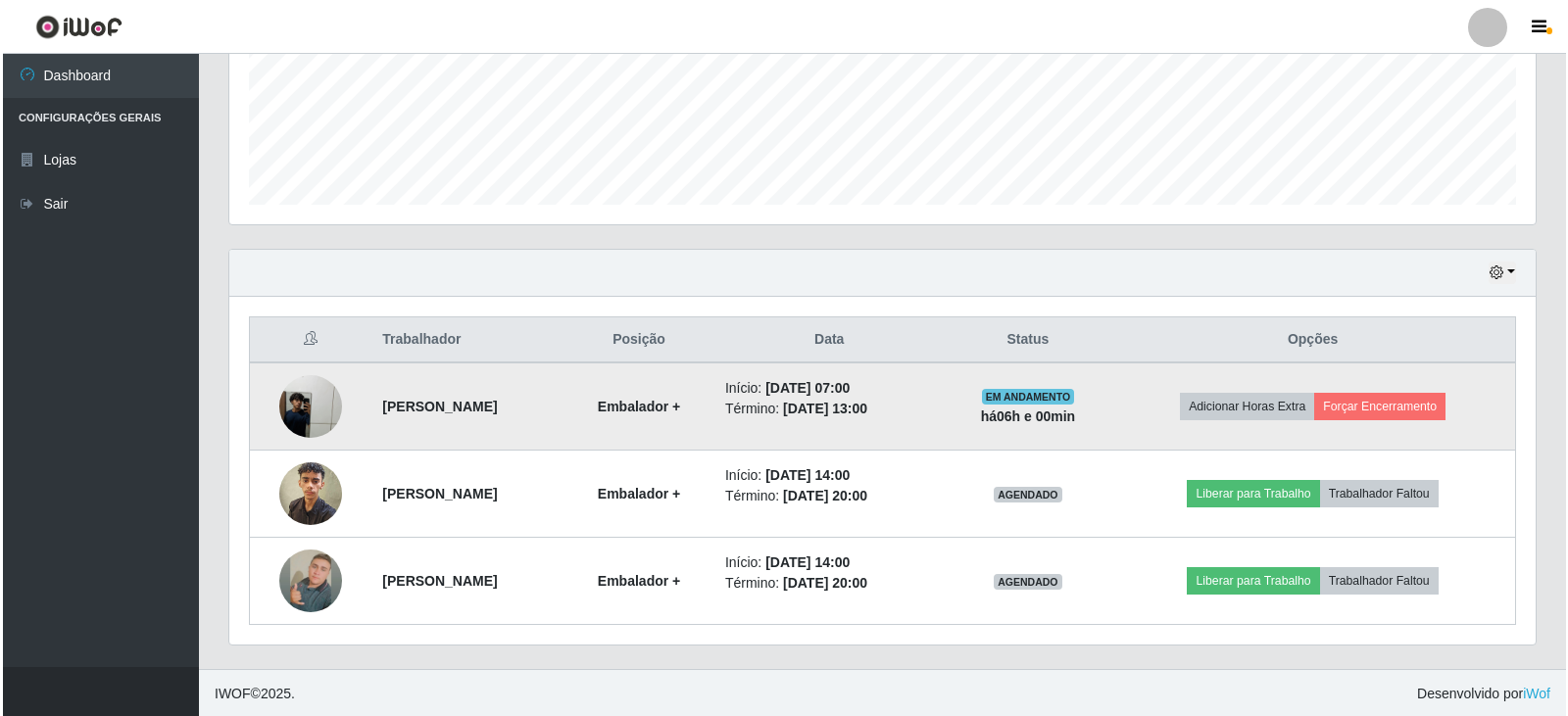
scroll to position [498, 0]
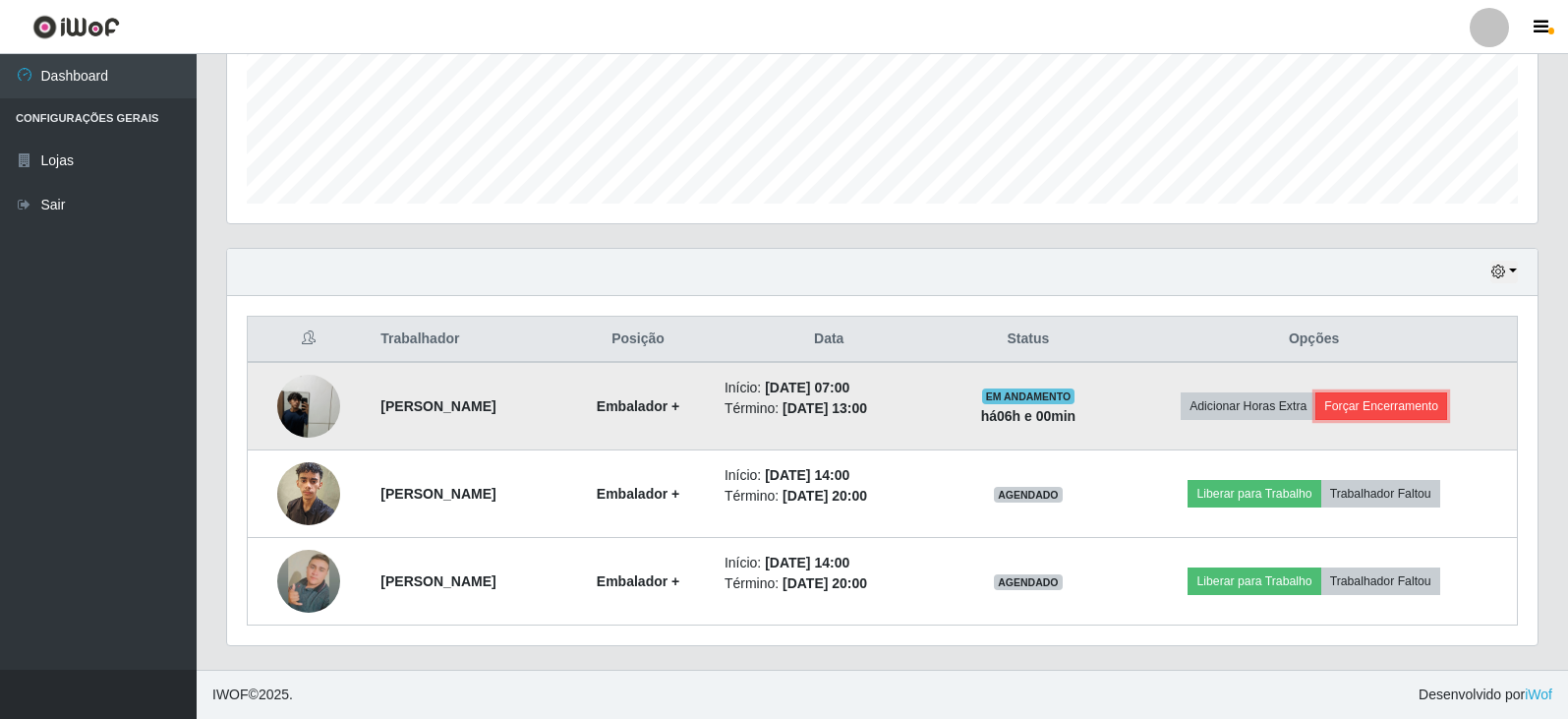
click at [1408, 408] on button "Forçar Encerramento" at bounding box center [1382, 407] width 132 height 28
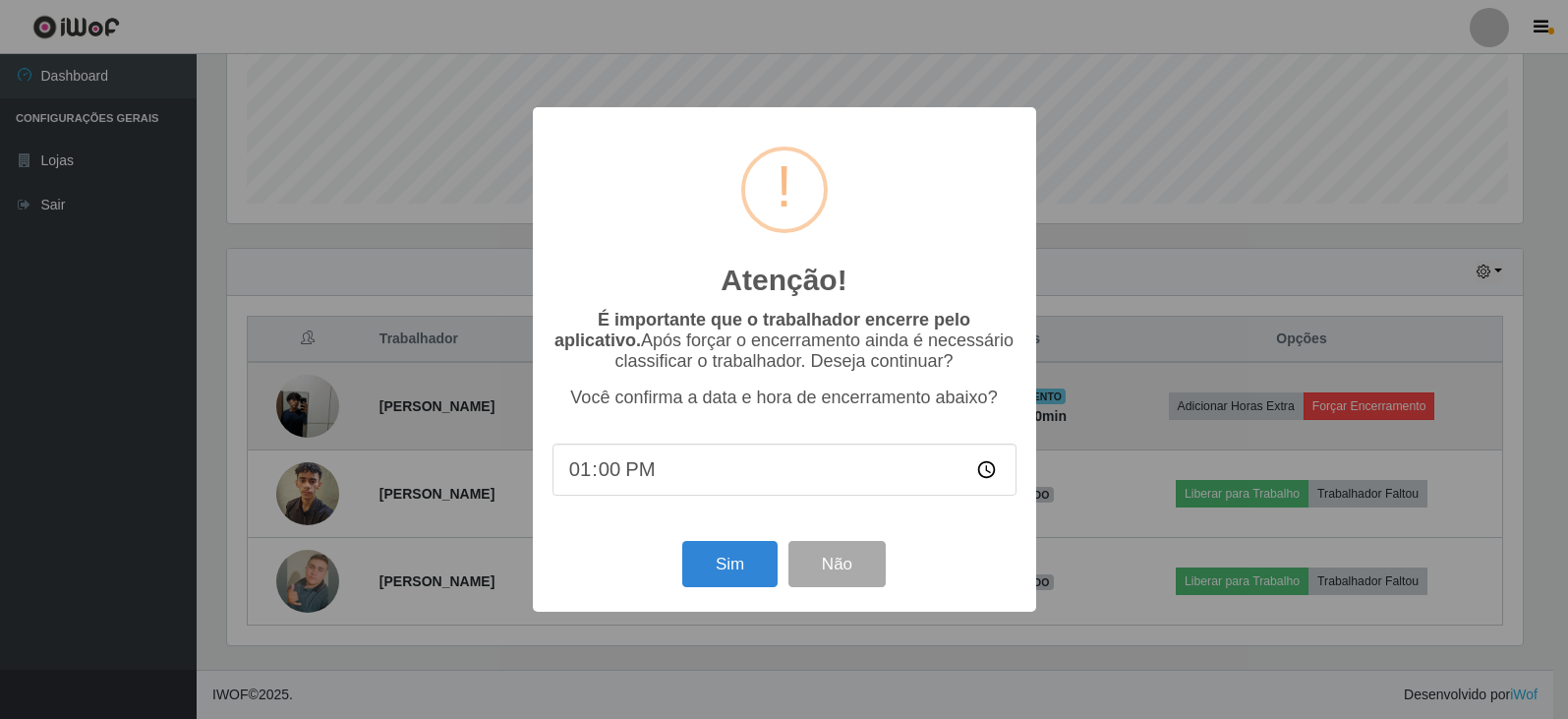
scroll to position [408, 1301]
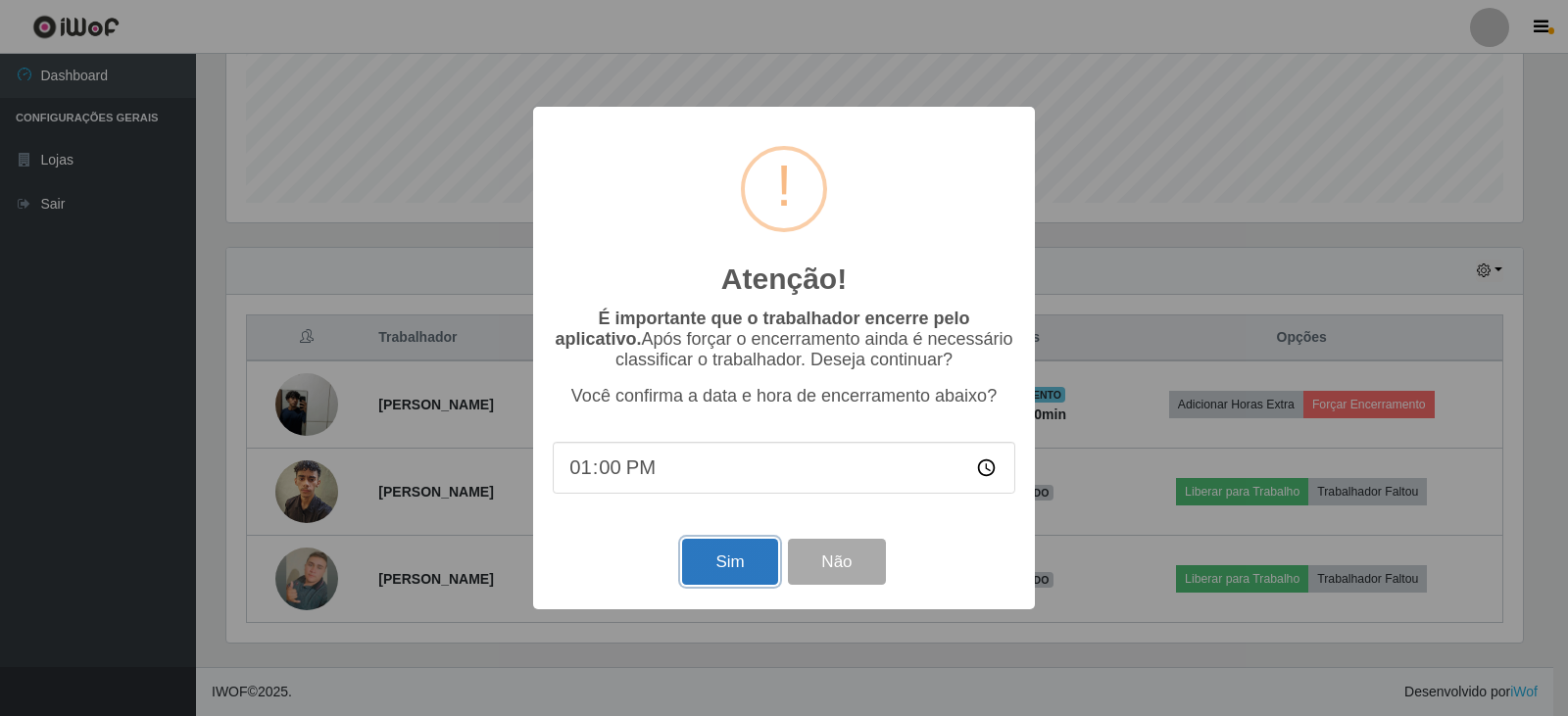
click at [729, 575] on button "Sim" at bounding box center [730, 562] width 95 height 46
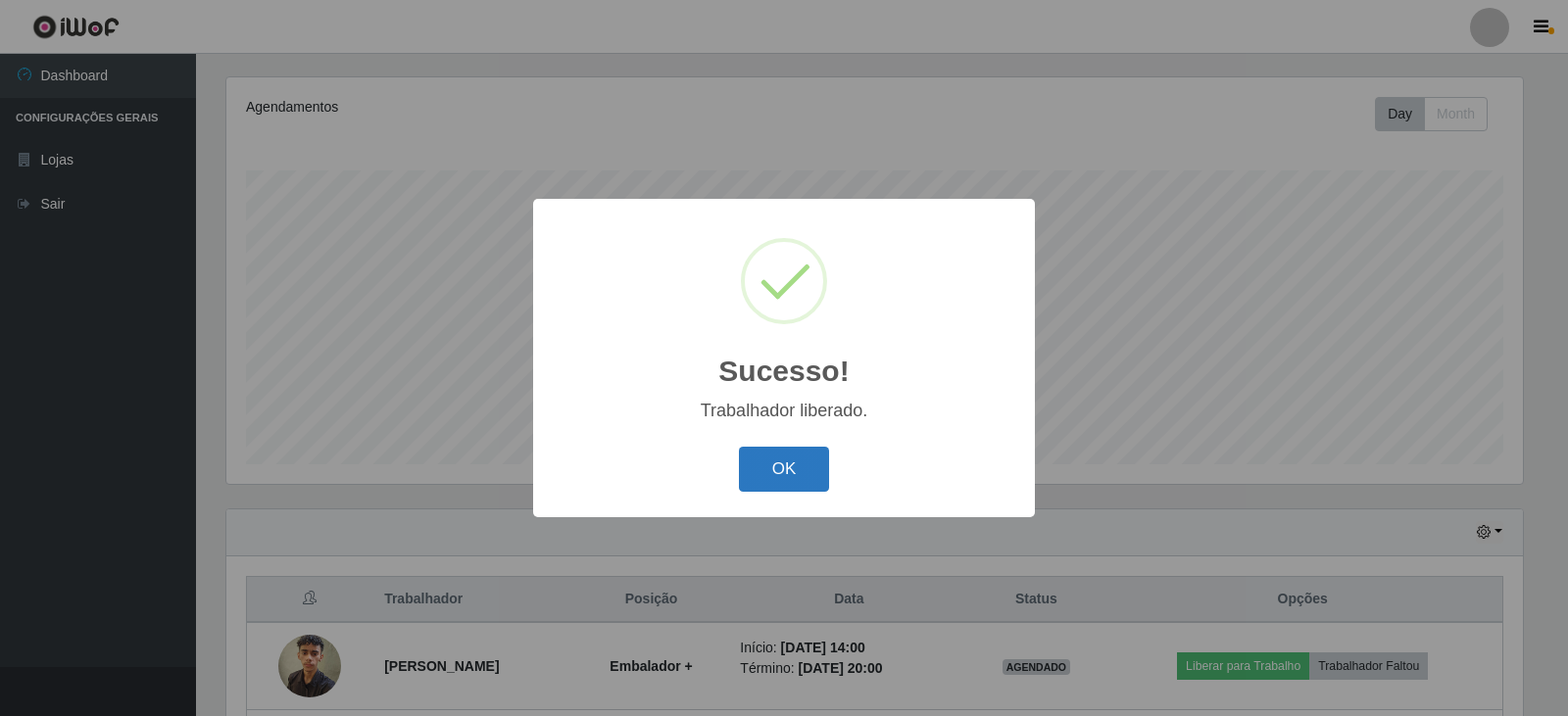
click at [782, 482] on button "OK" at bounding box center [785, 470] width 91 height 46
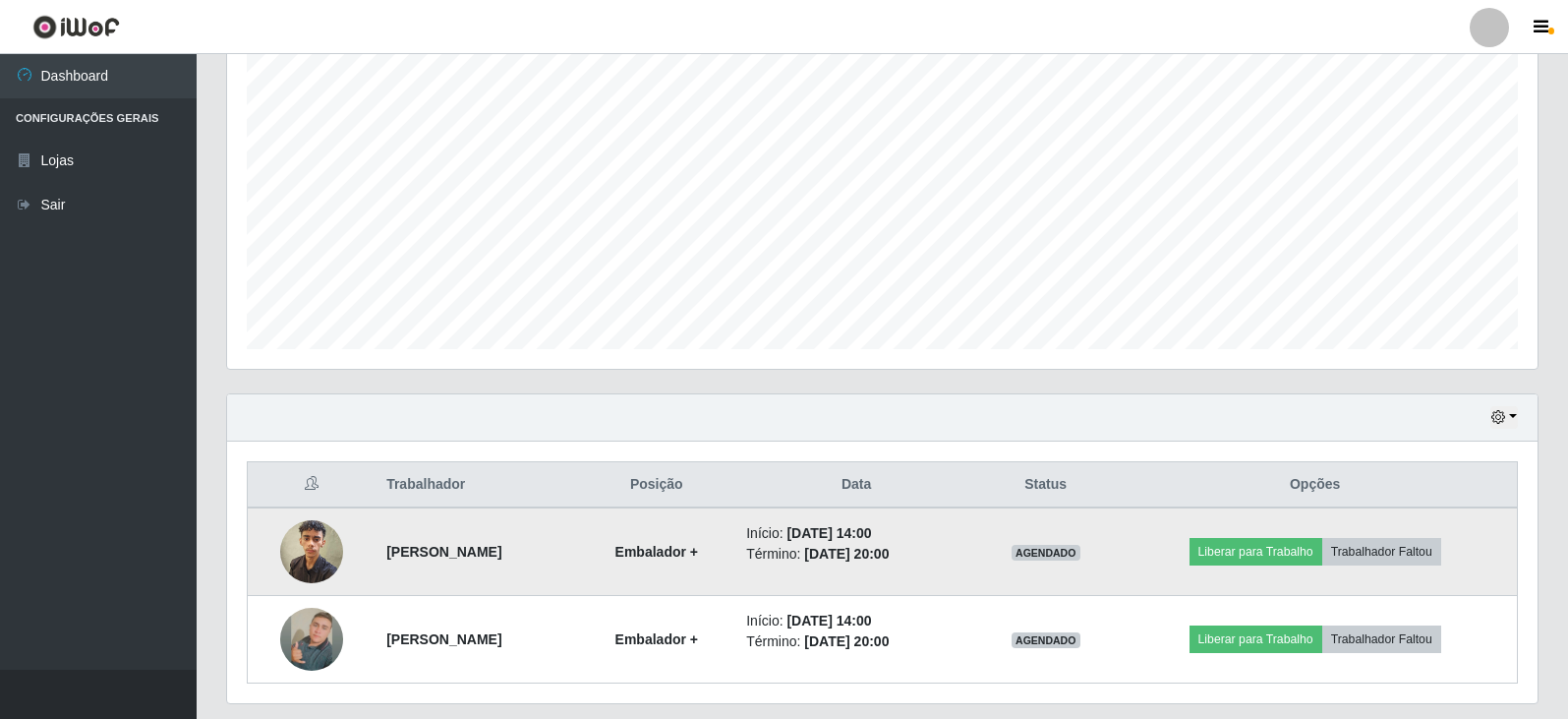
scroll to position [412, 0]
